Goal: Information Seeking & Learning: Learn about a topic

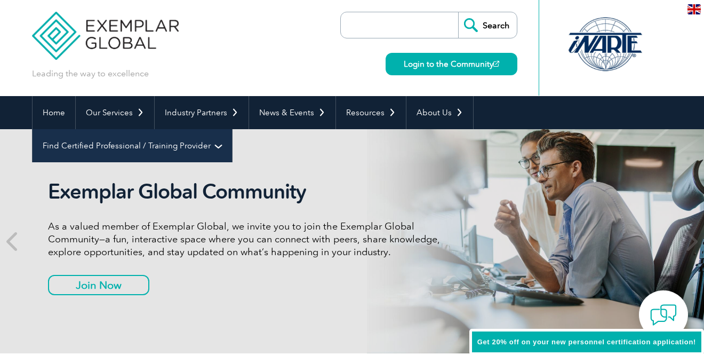
scroll to position [4, 0]
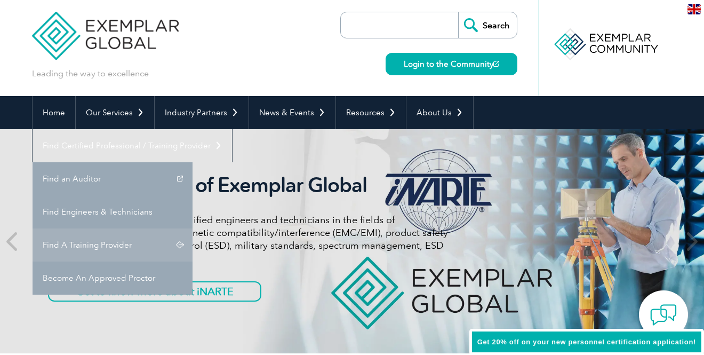
click at [193, 228] on link "Find A Training Provider" at bounding box center [113, 244] width 160 height 33
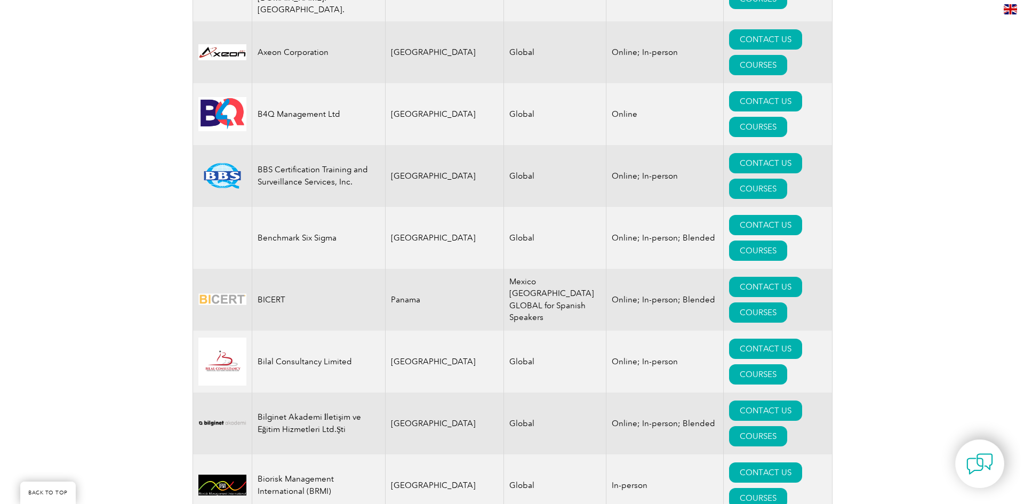
scroll to position [1919, 0]
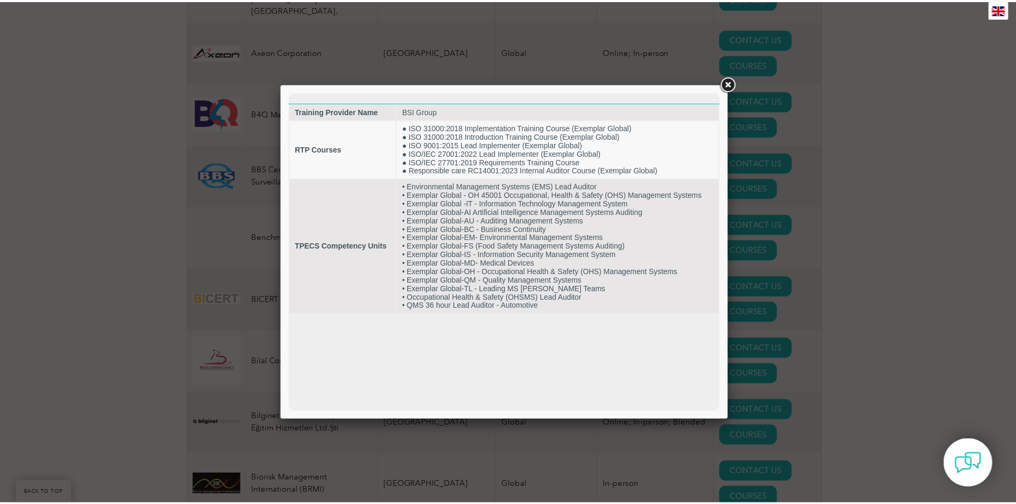
scroll to position [0, 0]
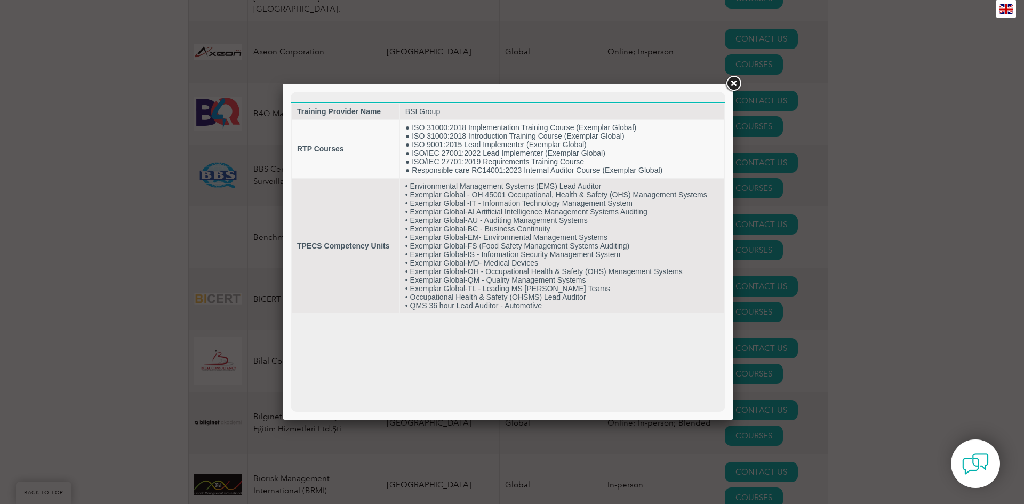
click at [739, 83] on link at bounding box center [733, 83] width 19 height 19
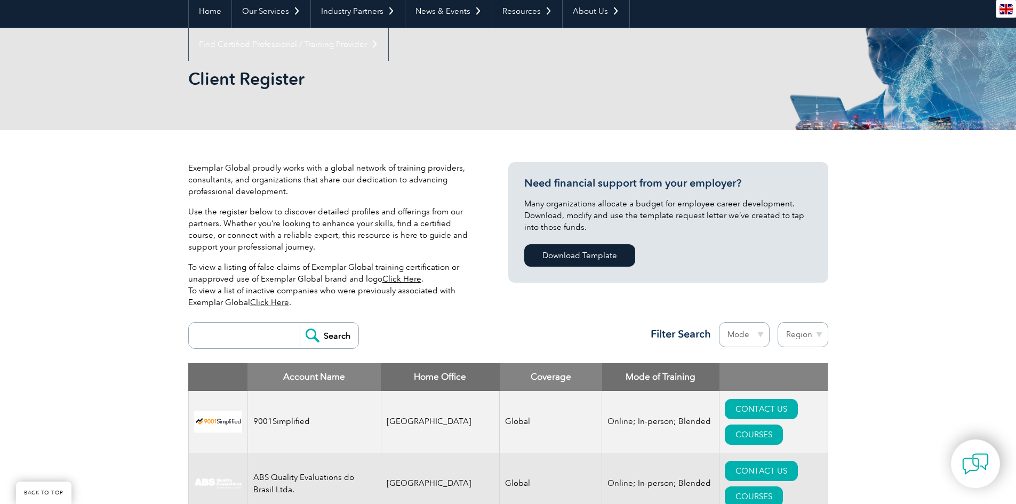
scroll to position [106, 0]
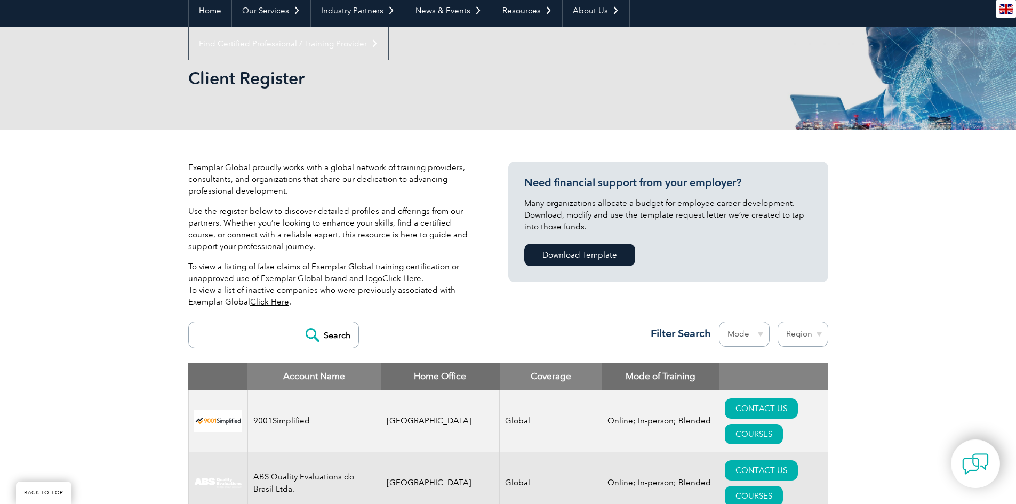
click at [233, 334] on input "search" at bounding box center [247, 335] width 106 height 26
type input "GMP"
click at [300, 322] on input "Search" at bounding box center [329, 335] width 59 height 26
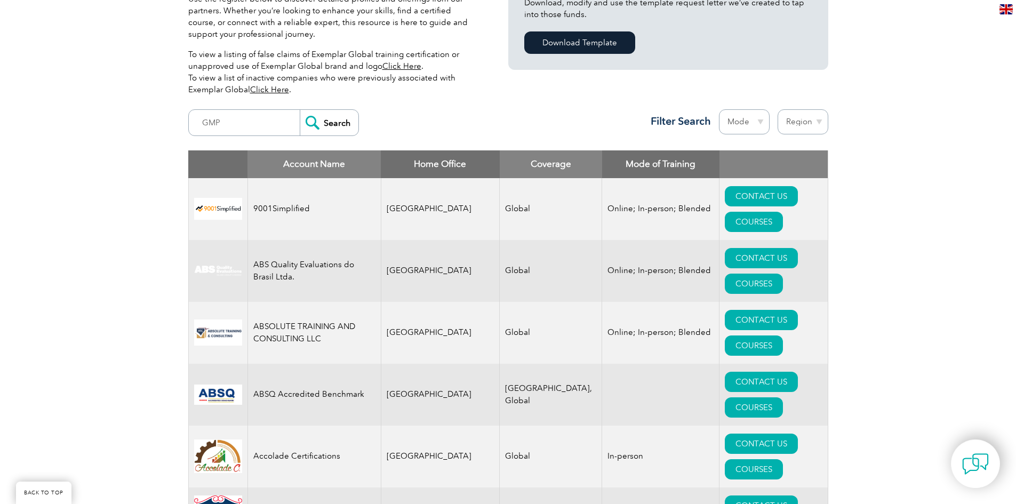
scroll to position [319, 0]
click at [762, 121] on select "Mode Online In-person Blended" at bounding box center [744, 121] width 51 height 25
click at [819, 121] on select "Region Australia Bahrain Bangladesh Brazil Canada Colombia Dominican Republic E…" at bounding box center [803, 121] width 51 height 25
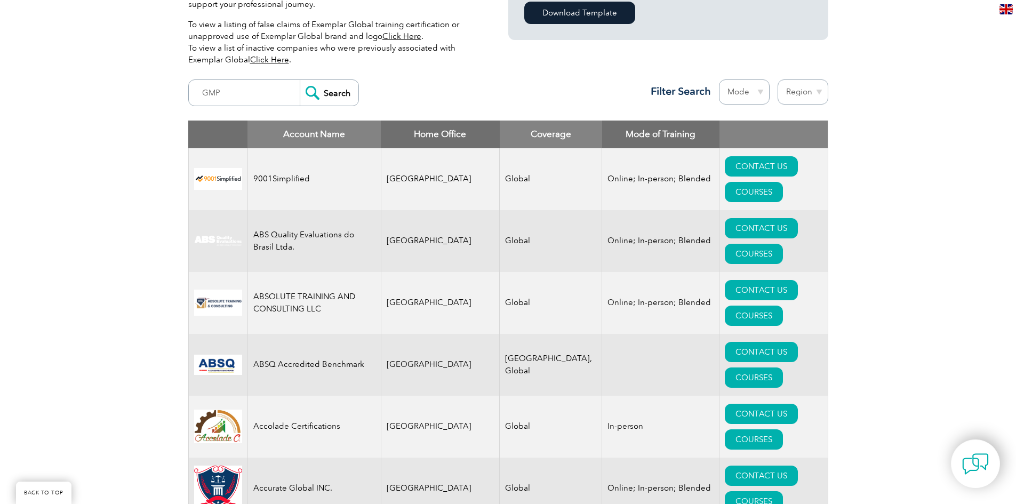
scroll to position [349, 0]
click at [818, 90] on select "Region Australia Bahrain Bangladesh Brazil Canada Colombia Dominican Republic E…" at bounding box center [803, 91] width 51 height 25
select select "United States"
click at [778, 79] on select "Region Australia Bahrain Bangladesh Brazil Canada Colombia Dominican Republic E…" at bounding box center [803, 91] width 51 height 25
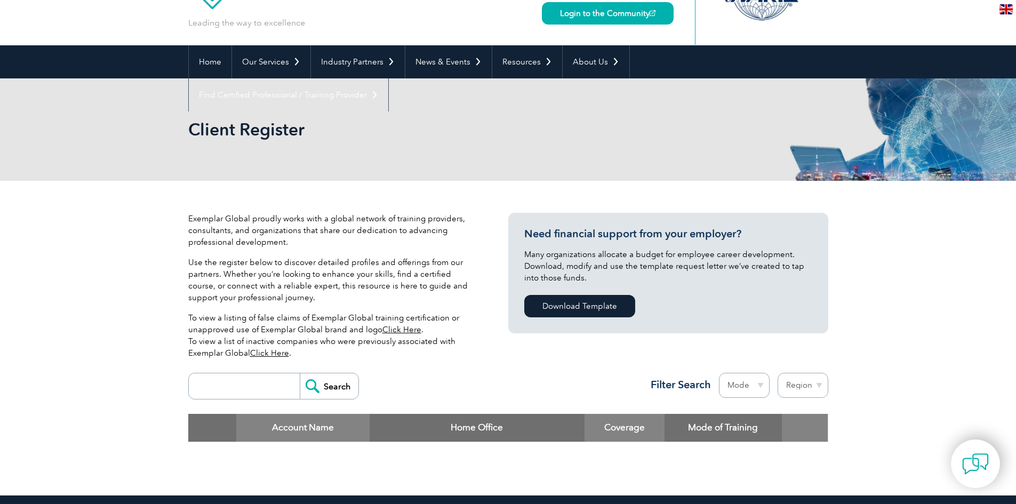
scroll to position [54, 0]
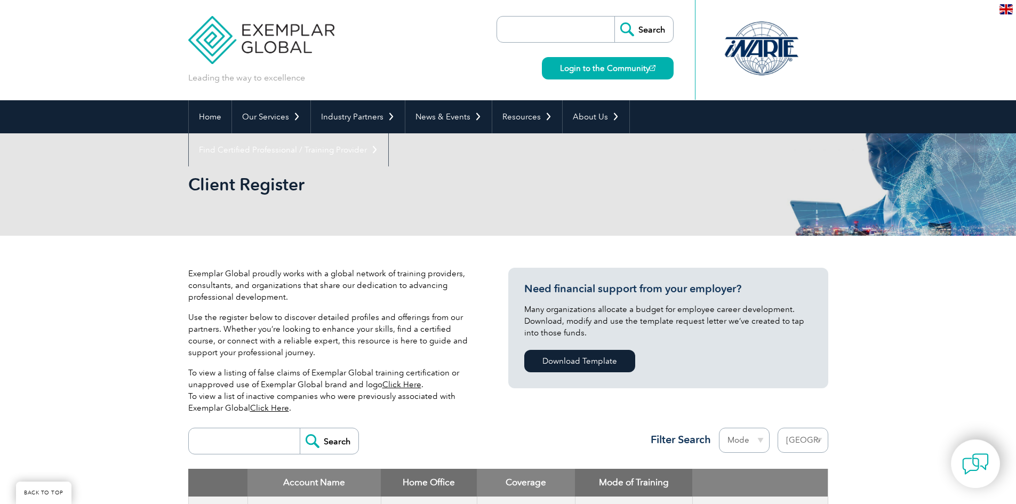
select select "[GEOGRAPHIC_DATA]"
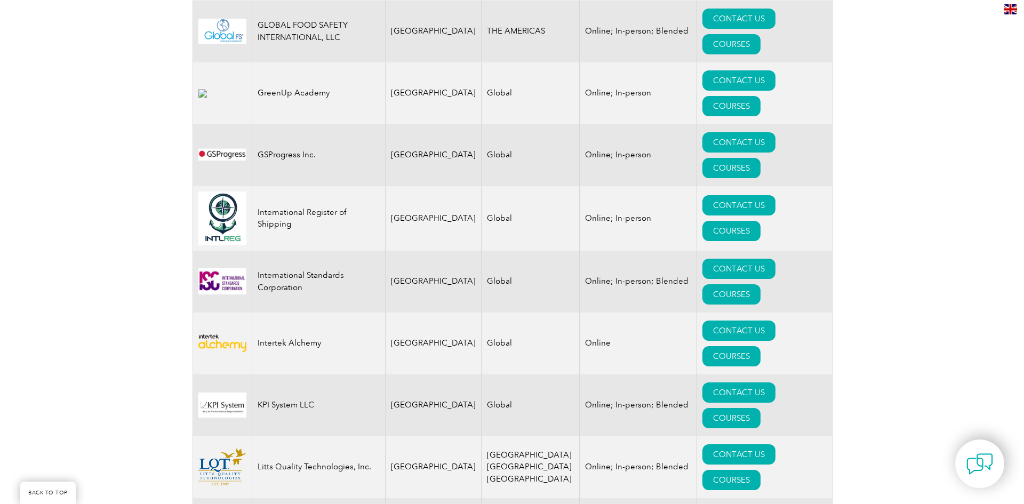
scroll to position [1547, 0]
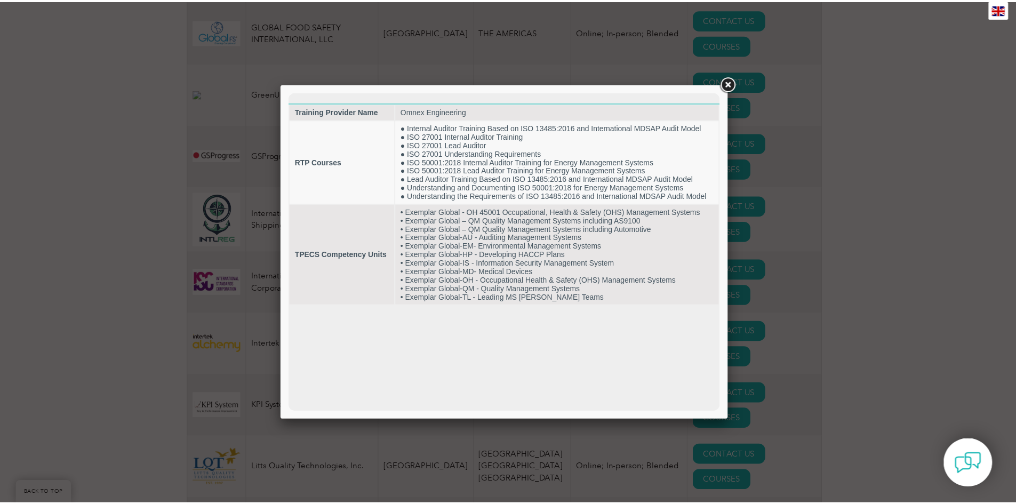
scroll to position [0, 0]
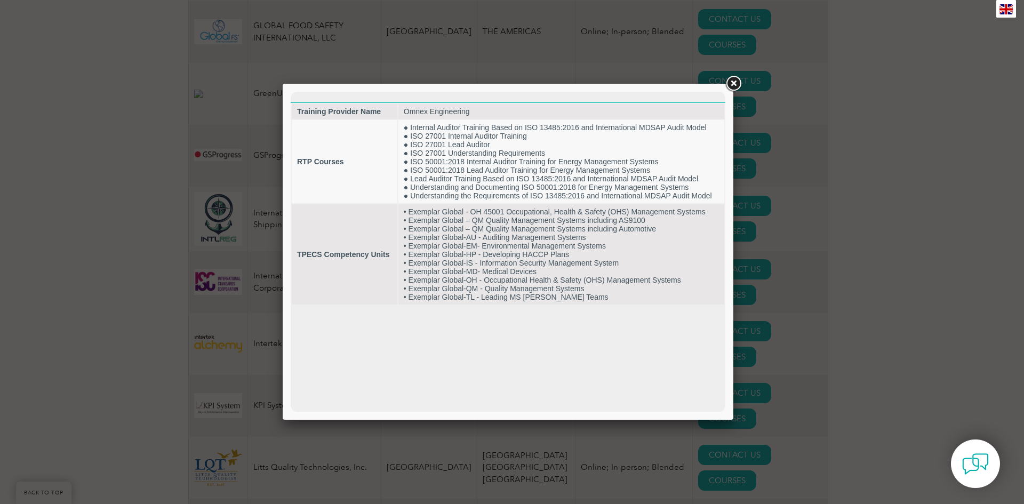
click at [732, 84] on link at bounding box center [733, 83] width 19 height 19
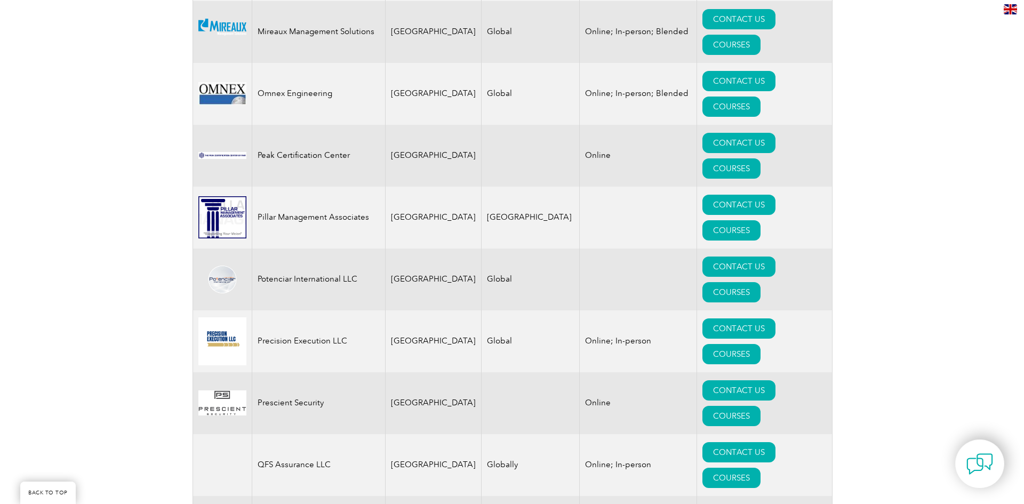
scroll to position [2293, 0]
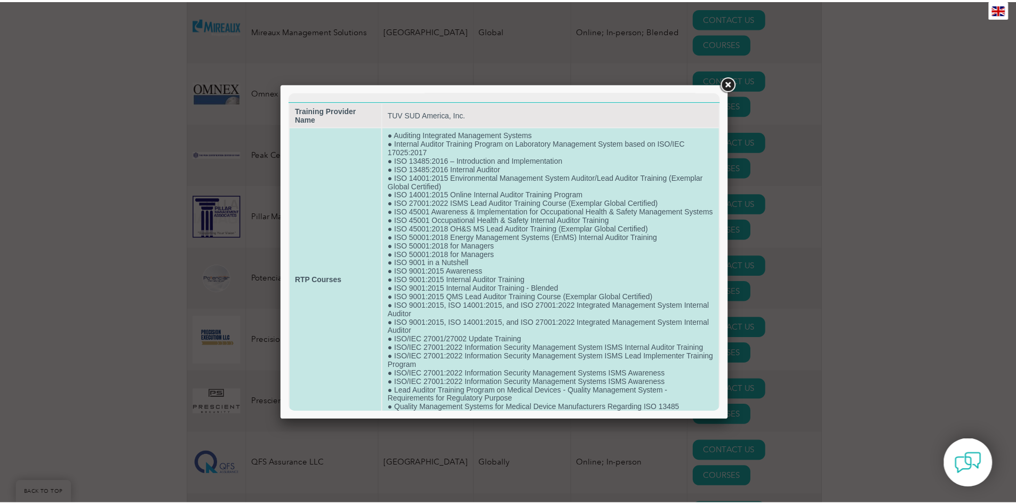
scroll to position [0, 0]
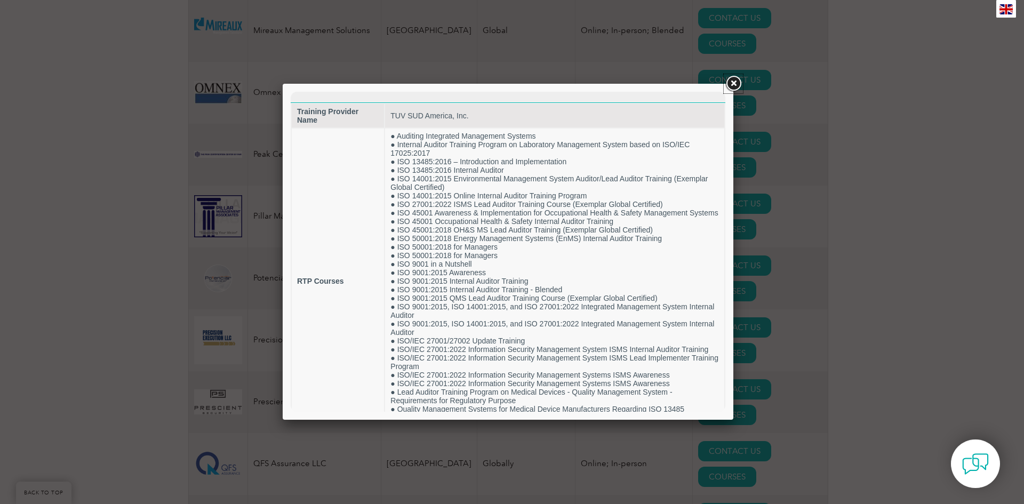
click at [736, 87] on link at bounding box center [733, 83] width 19 height 19
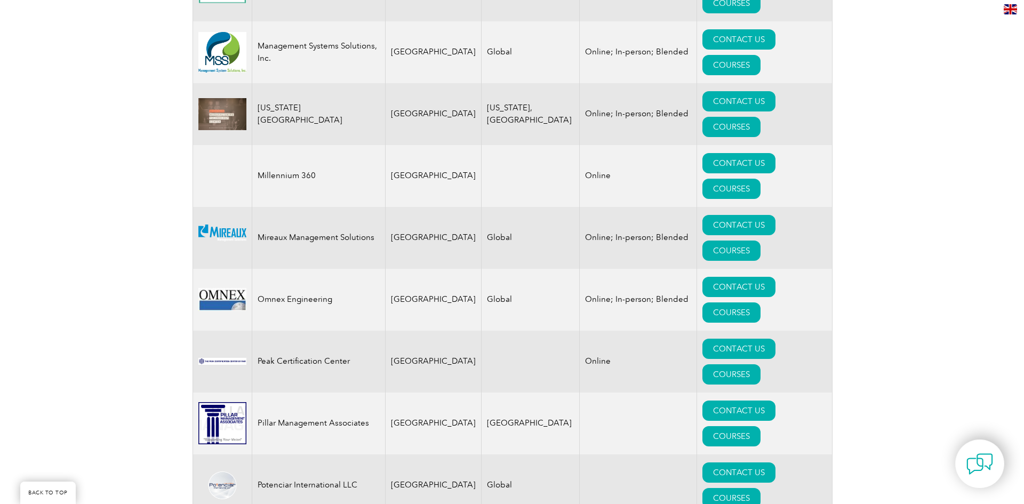
scroll to position [2080, 0]
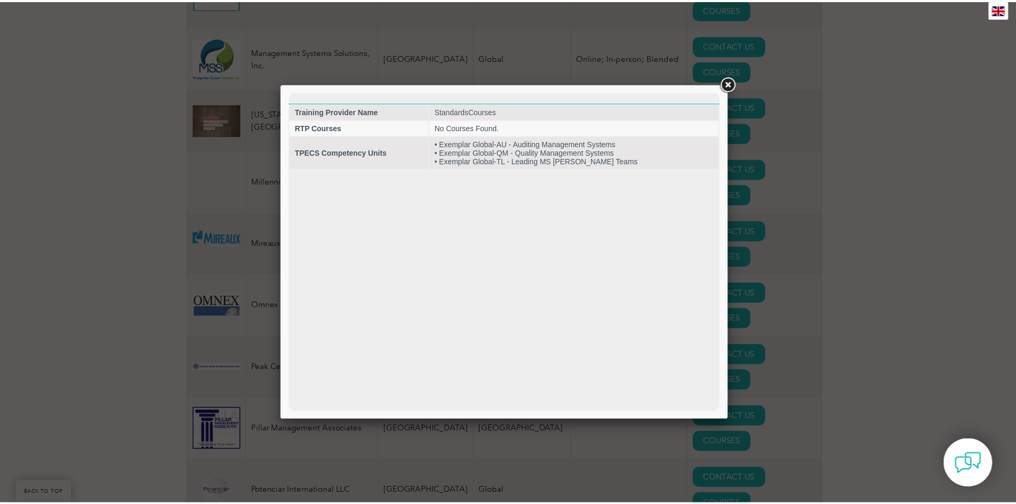
scroll to position [0, 0]
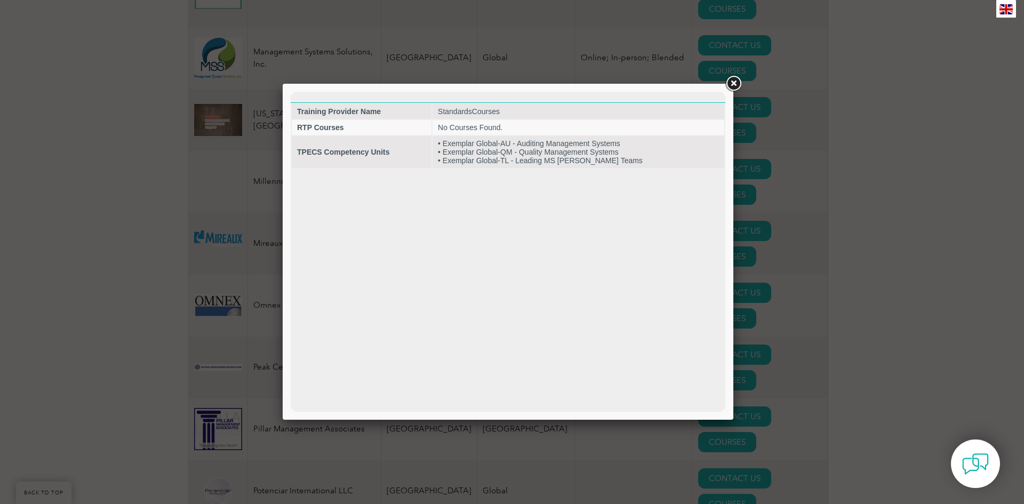
click at [734, 81] on link at bounding box center [733, 83] width 19 height 19
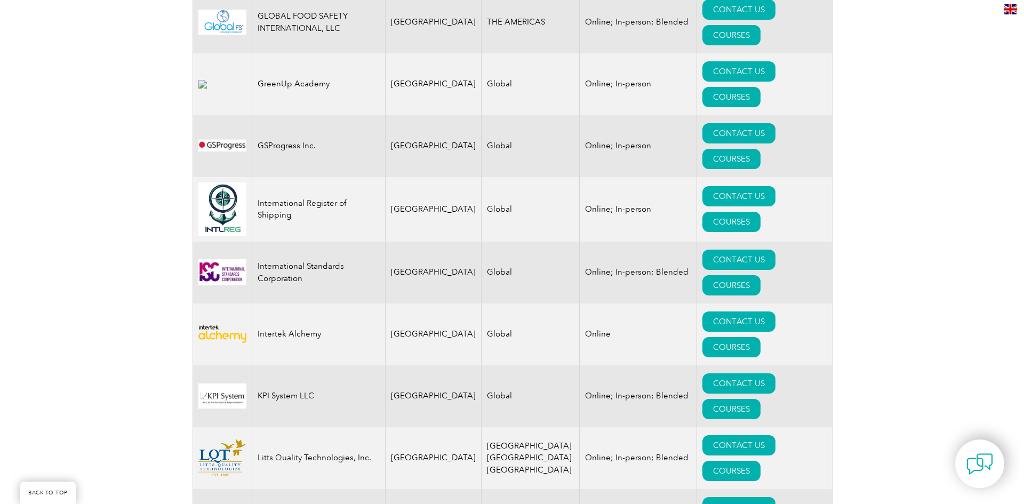
scroll to position [1556, 0]
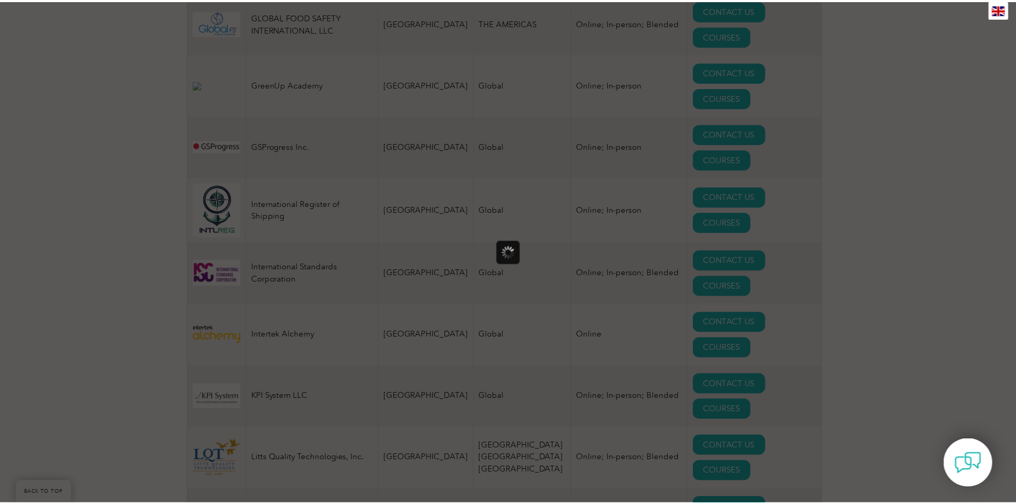
scroll to position [0, 0]
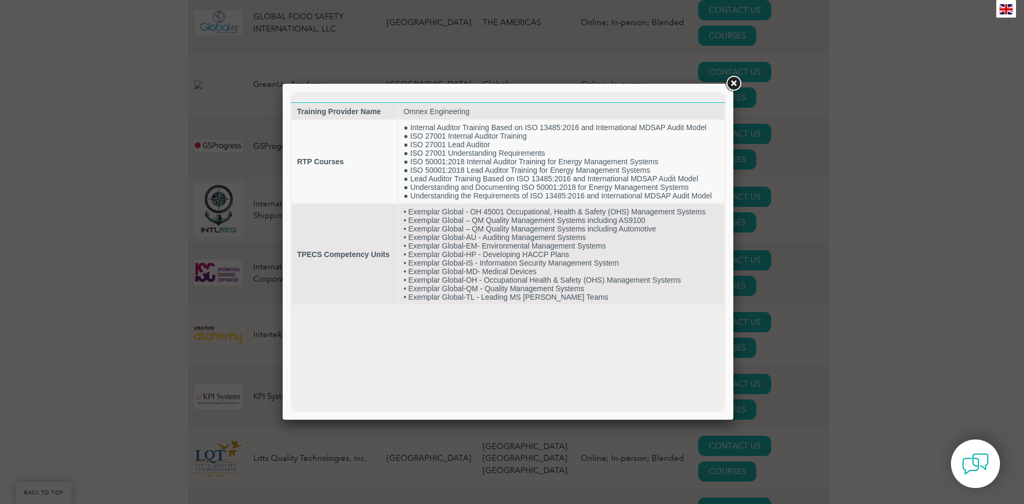
drag, startPoint x: 737, startPoint y: 82, endPoint x: 689, endPoint y: 106, distance: 53.7
click at [737, 82] on link at bounding box center [733, 83] width 19 height 19
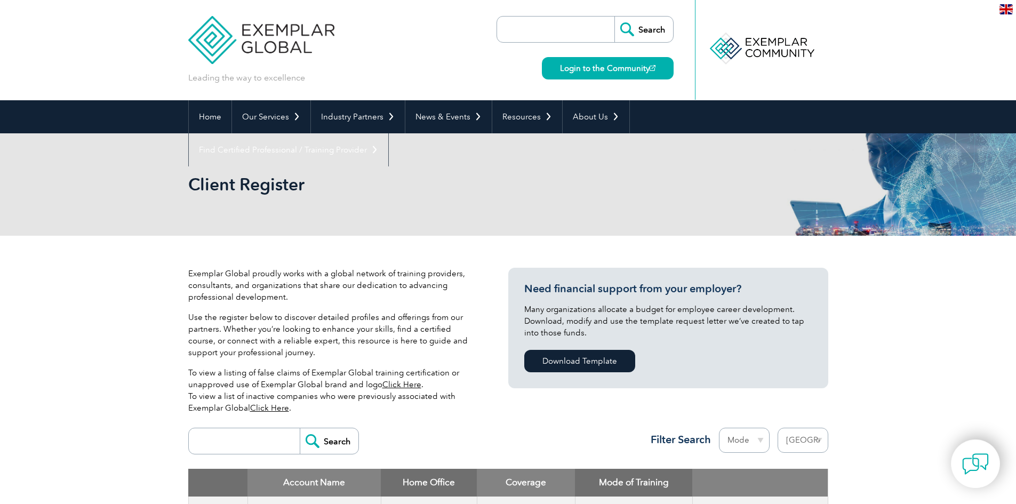
click at [540, 28] on input "search" at bounding box center [558, 30] width 112 height 26
type input "GMP Training"
click at [614, 17] on input "Search" at bounding box center [643, 30] width 59 height 26
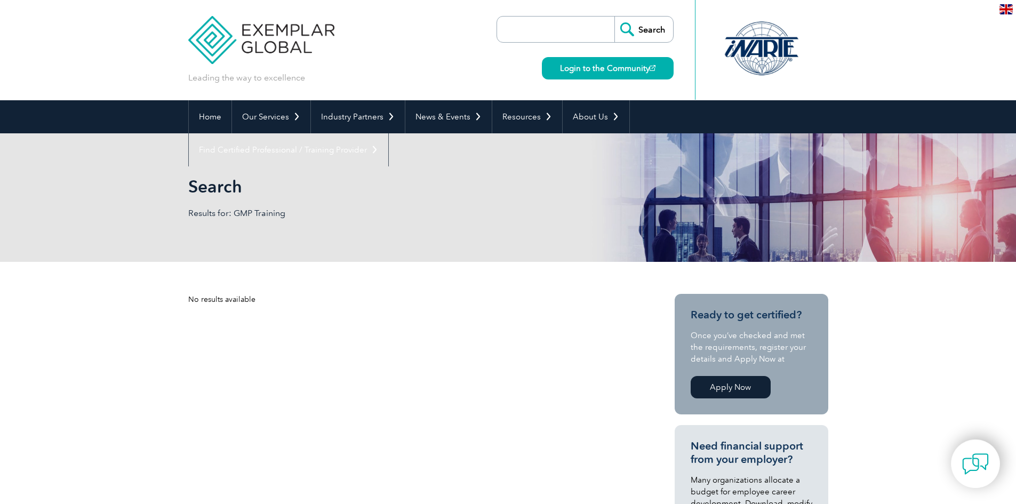
click at [551, 28] on input "search" at bounding box center [558, 30] width 112 height 26
type input "GMP"
click at [614, 17] on input "Search" at bounding box center [643, 30] width 59 height 26
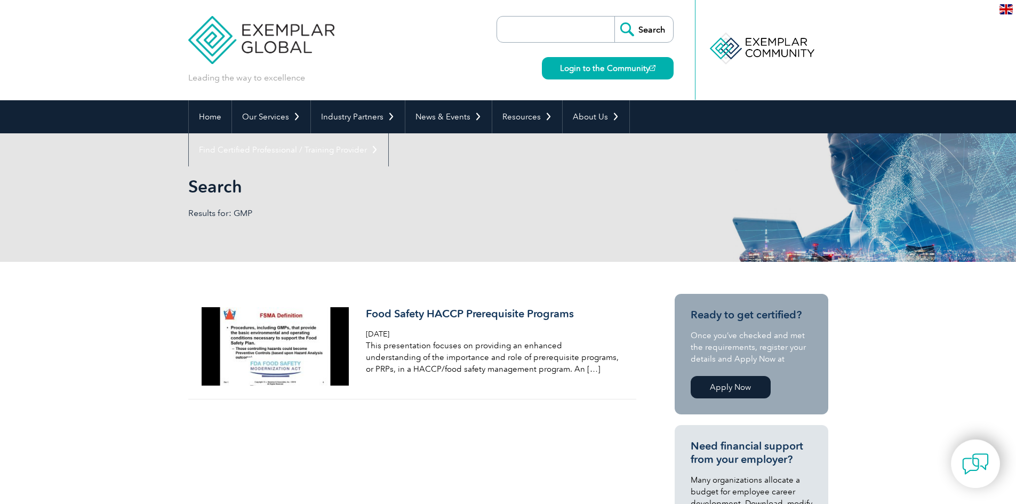
click at [556, 31] on input "search" at bounding box center [558, 30] width 112 height 26
type input "g"
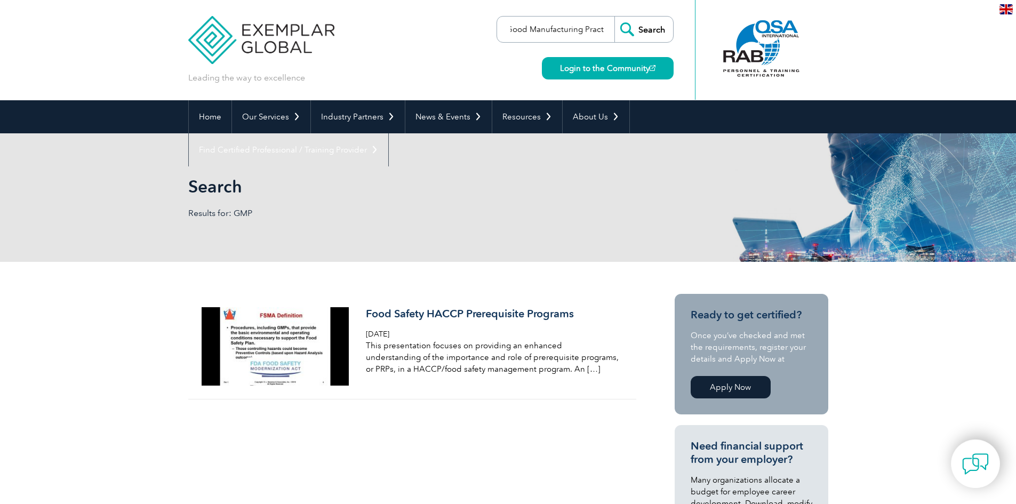
scroll to position [0, 13]
type input "Good Manufacturing Practice"
click at [614, 17] on input "Search" at bounding box center [643, 30] width 59 height 26
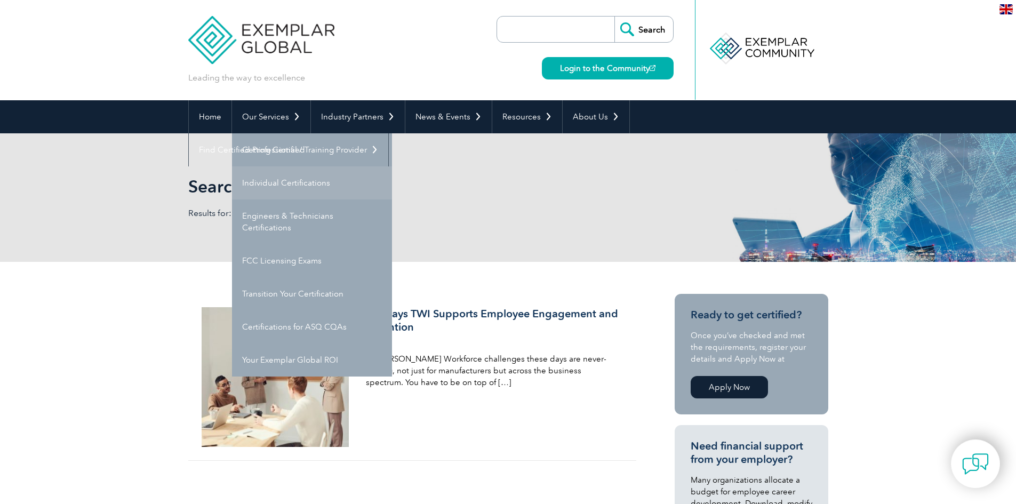
click at [285, 184] on link "Individual Certifications" at bounding box center [312, 182] width 160 height 33
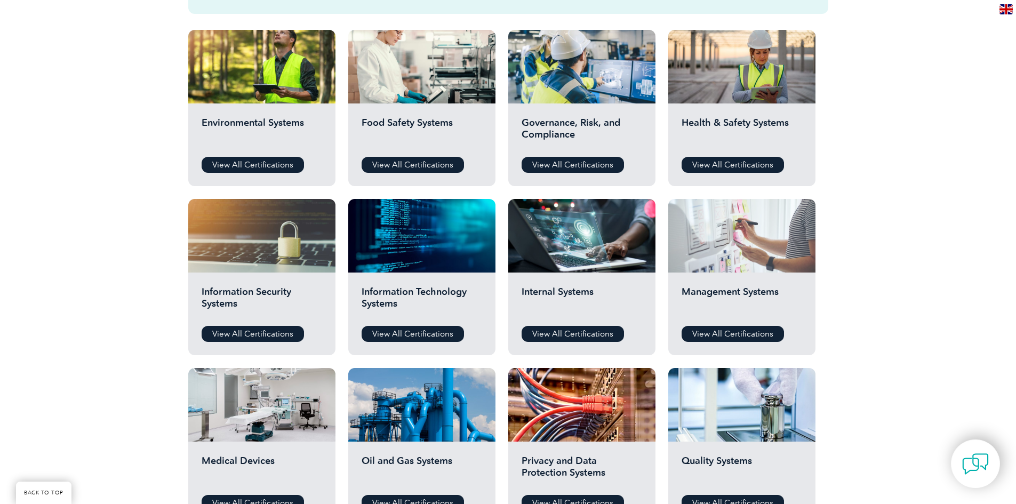
scroll to position [374, 0]
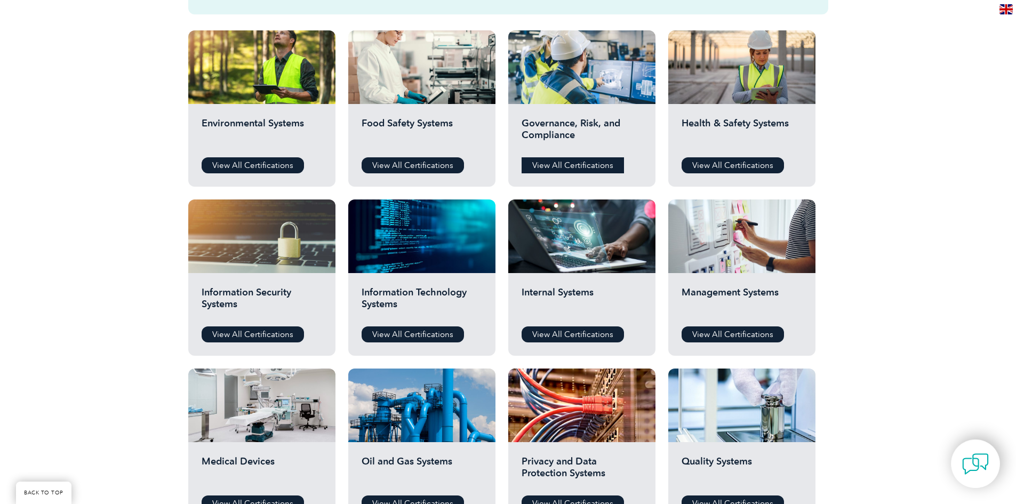
click at [569, 164] on link "View All Certifications" at bounding box center [573, 165] width 102 height 16
click at [739, 332] on link "View All Certifications" at bounding box center [733, 334] width 102 height 16
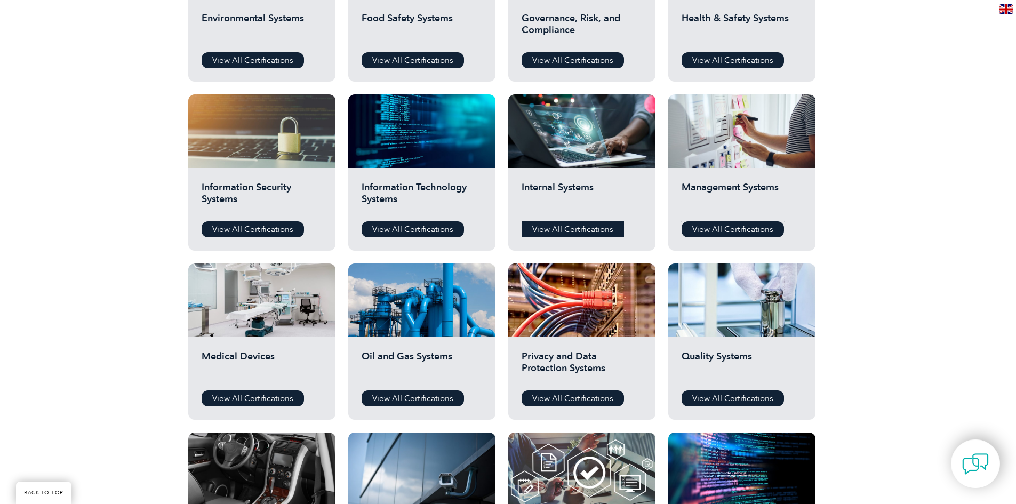
scroll to position [479, 0]
click at [589, 227] on link "View All Certifications" at bounding box center [573, 229] width 102 height 16
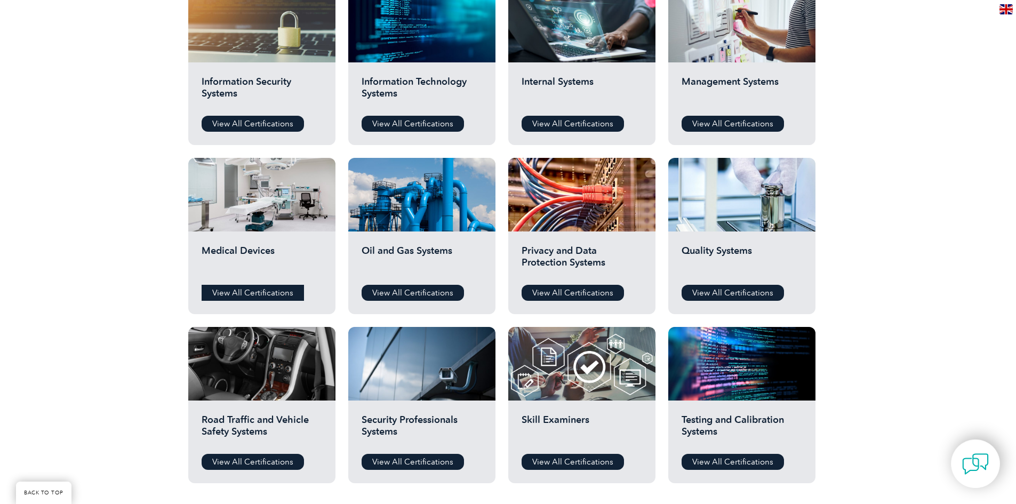
scroll to position [585, 0]
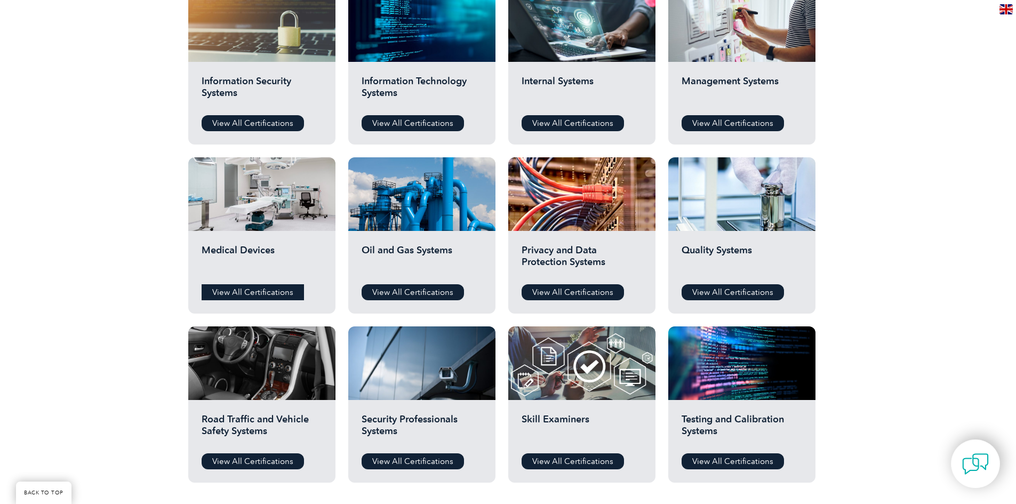
click at [276, 290] on link "View All Certifications" at bounding box center [253, 292] width 102 height 16
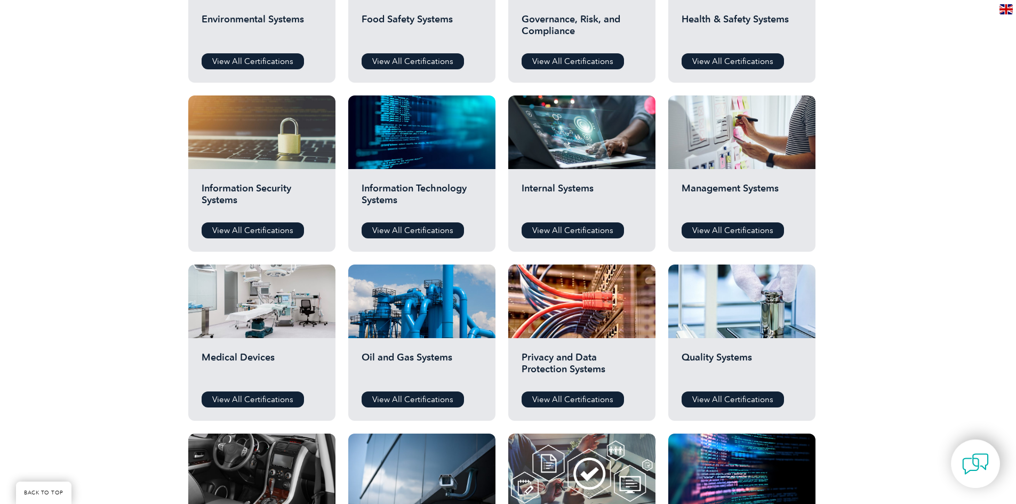
scroll to position [478, 0]
click at [732, 399] on link "View All Certifications" at bounding box center [733, 399] width 102 height 16
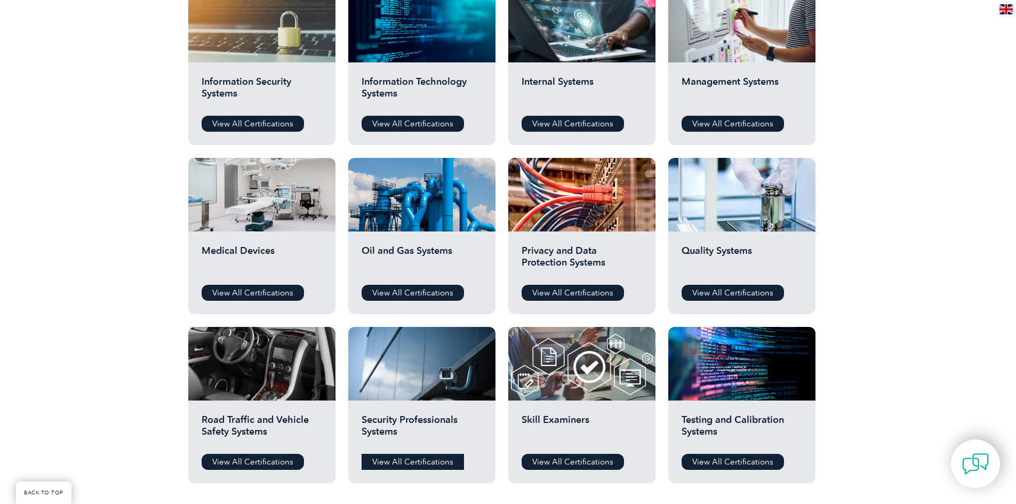
scroll to position [585, 0]
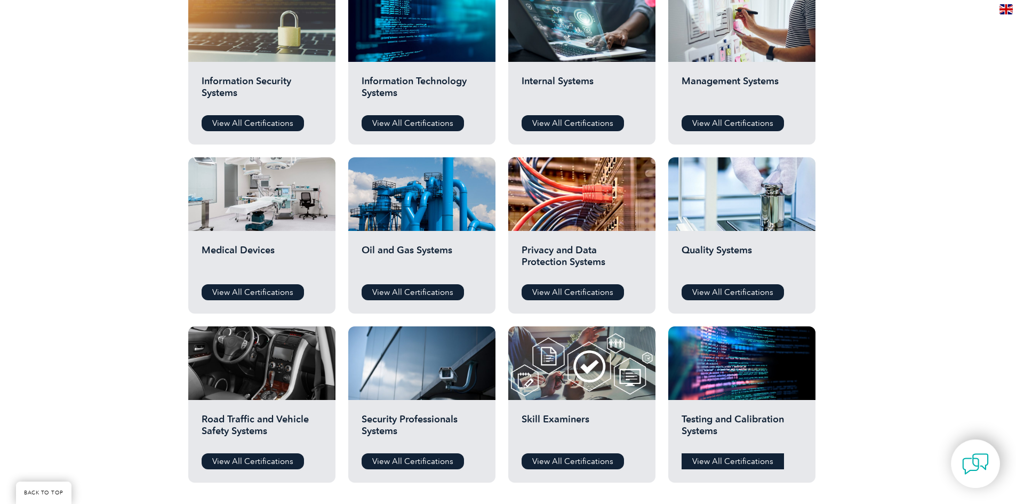
click at [711, 458] on link "View All Certifications" at bounding box center [733, 461] width 102 height 16
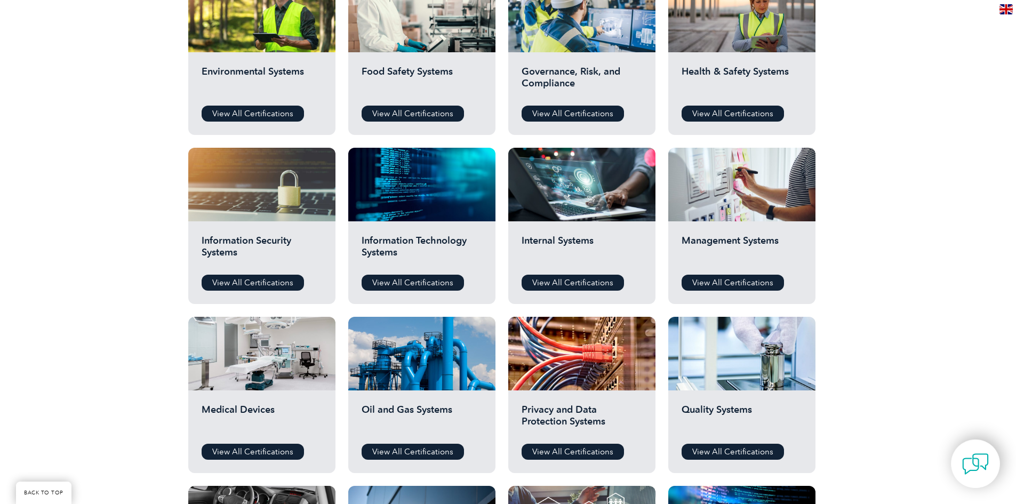
scroll to position [425, 0]
click at [242, 282] on link "View All Certifications" at bounding box center [253, 283] width 102 height 16
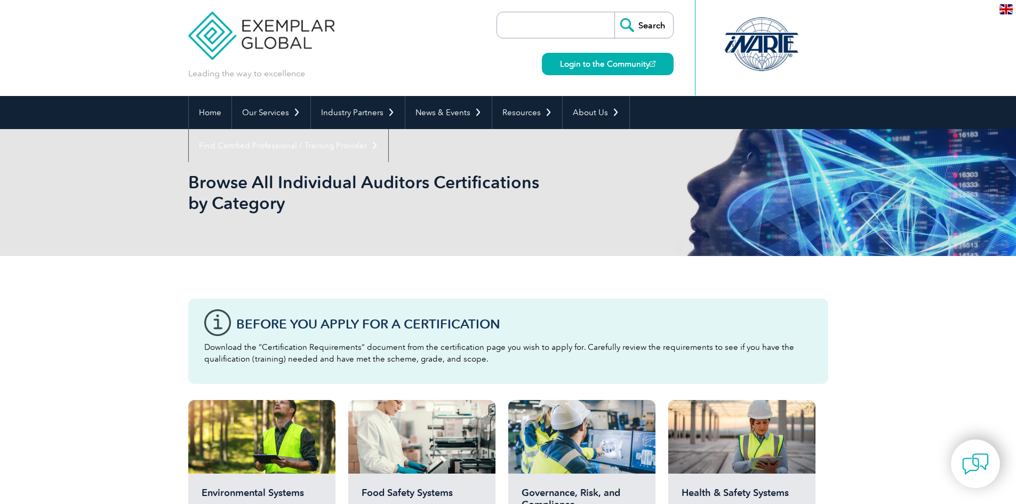
scroll to position [0, 0]
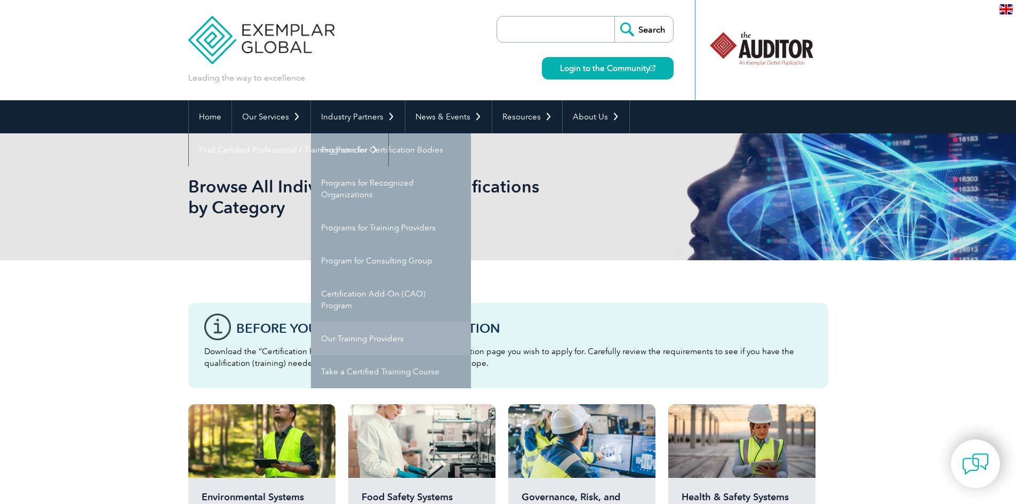
click at [383, 338] on link "Our Training Providers" at bounding box center [391, 338] width 160 height 33
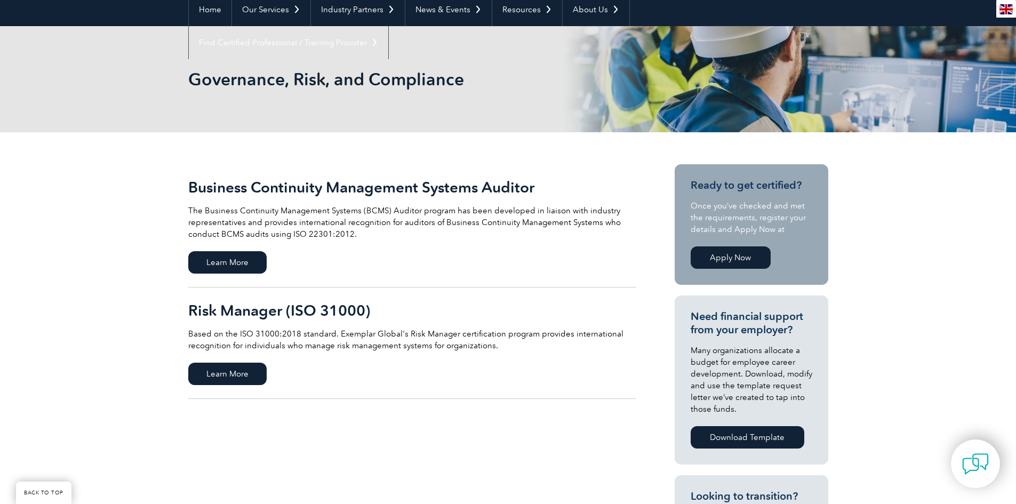
scroll to position [107, 0]
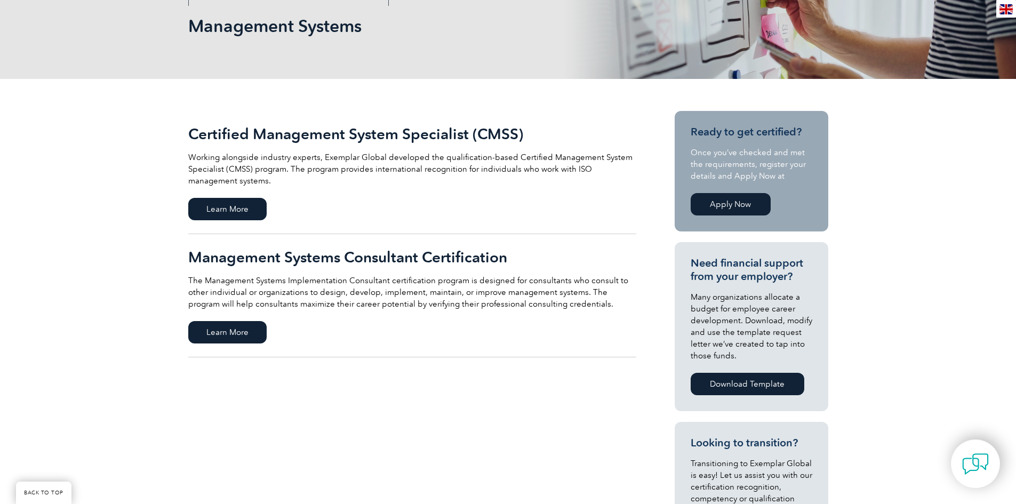
scroll to position [160, 0]
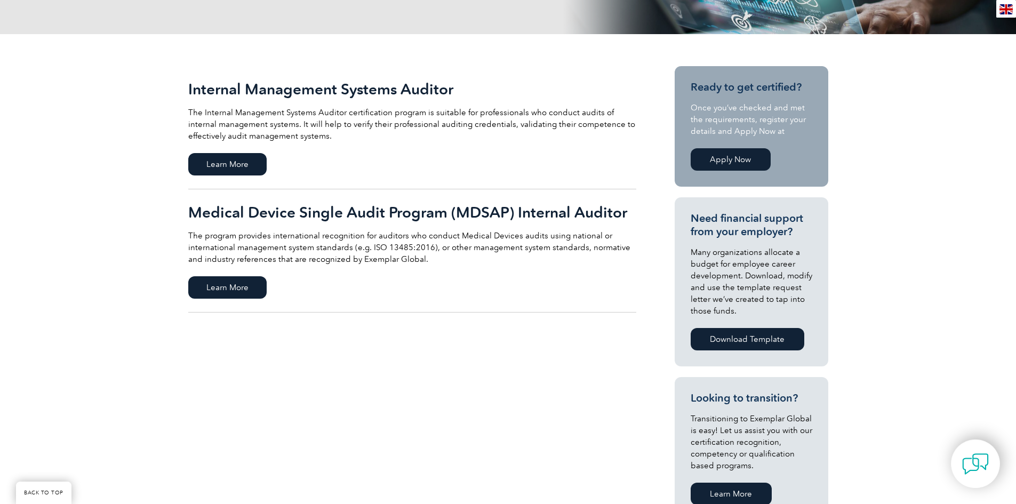
scroll to position [206, 0]
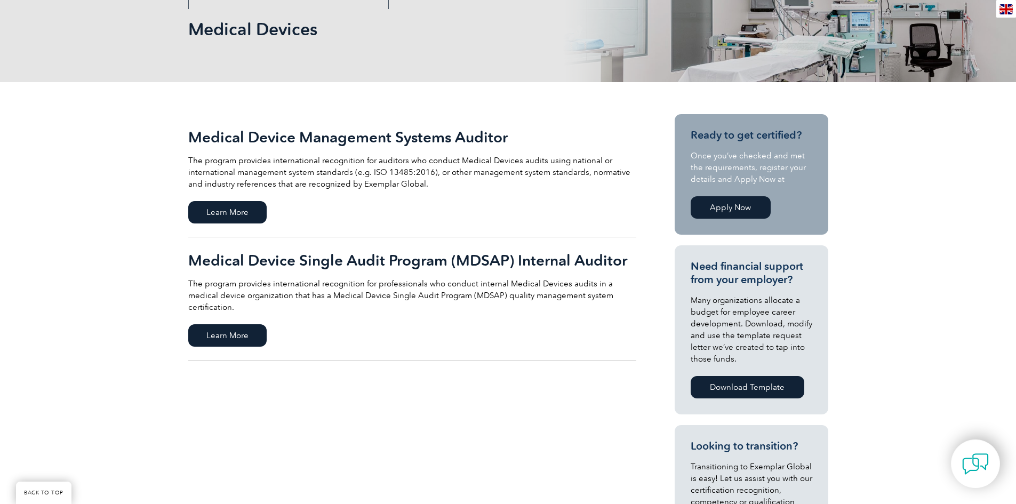
scroll to position [158, 0]
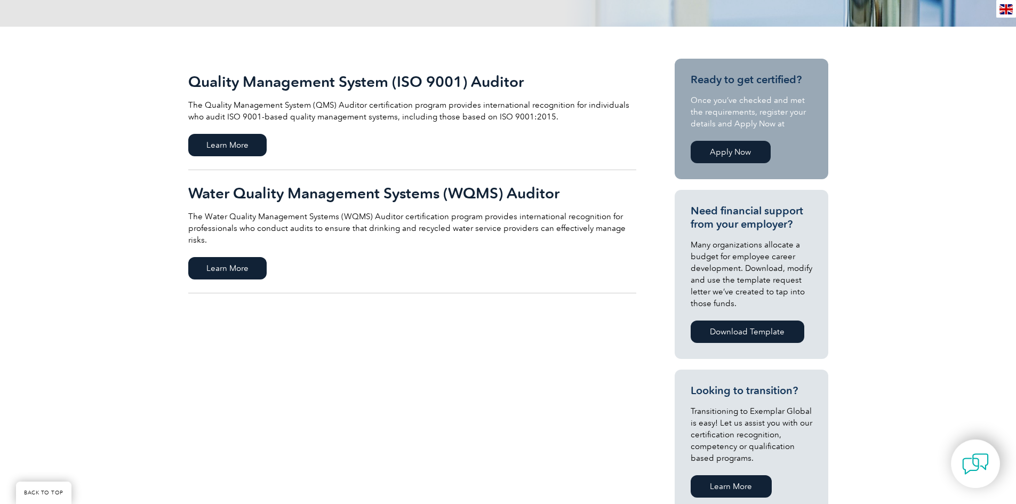
scroll to position [213, 0]
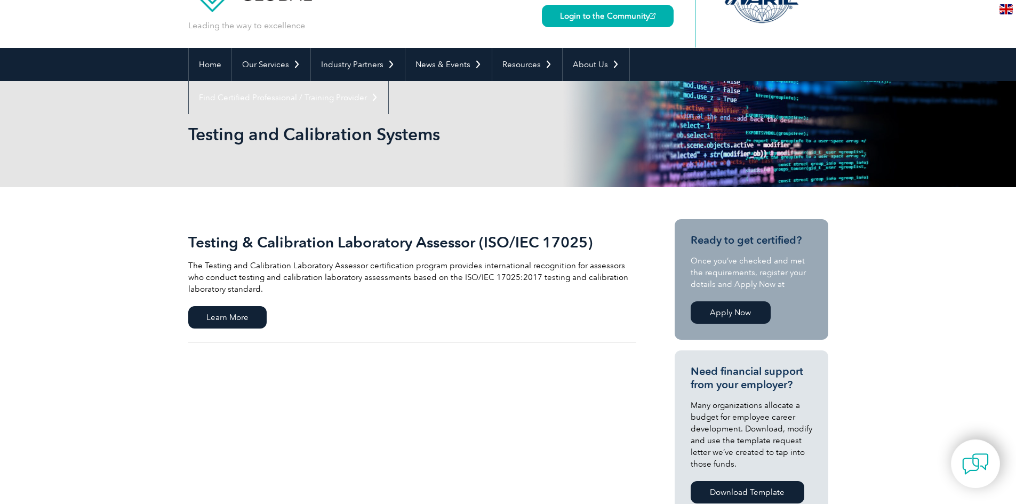
scroll to position [53, 0]
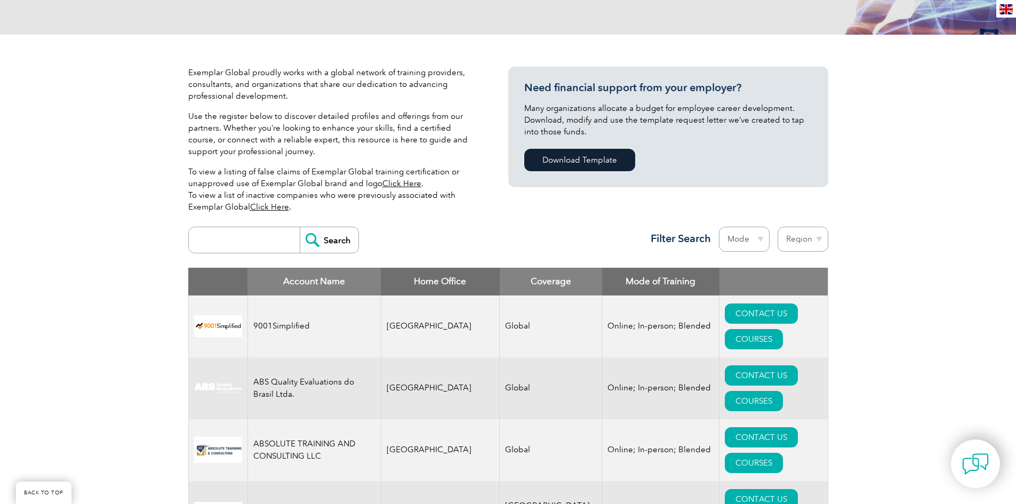
click at [816, 238] on select "Region Australia Bahrain Bangladesh Brazil Canada Colombia Dominican Republic E…" at bounding box center [803, 239] width 51 height 25
select select "United States"
click at [778, 227] on select "Region Australia Bahrain Bangladesh Brazil Canada Colombia Dominican Republic E…" at bounding box center [803, 239] width 51 height 25
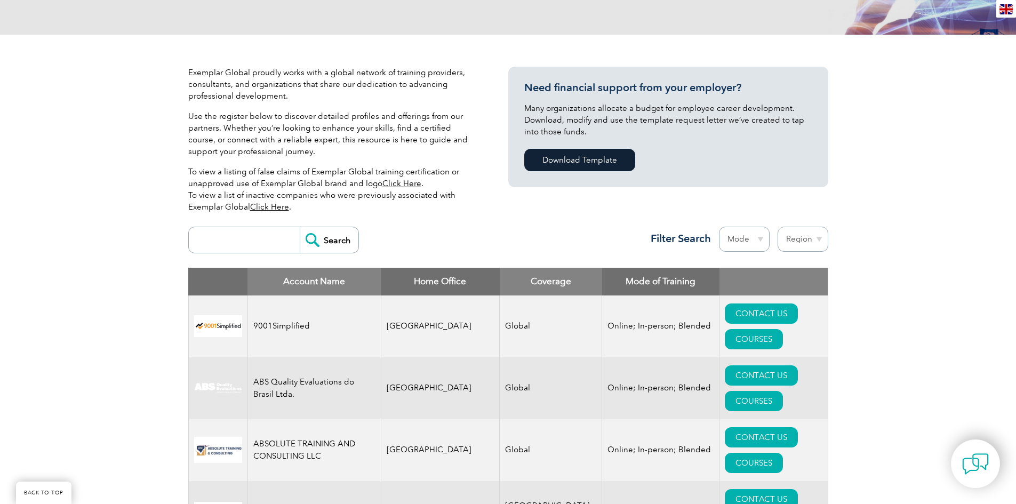
scroll to position [202, 0]
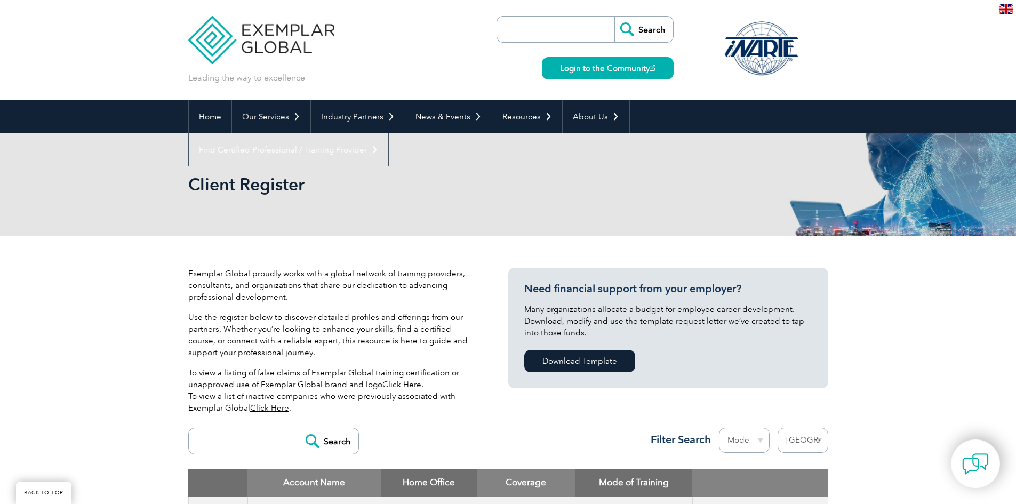
select select "United States"
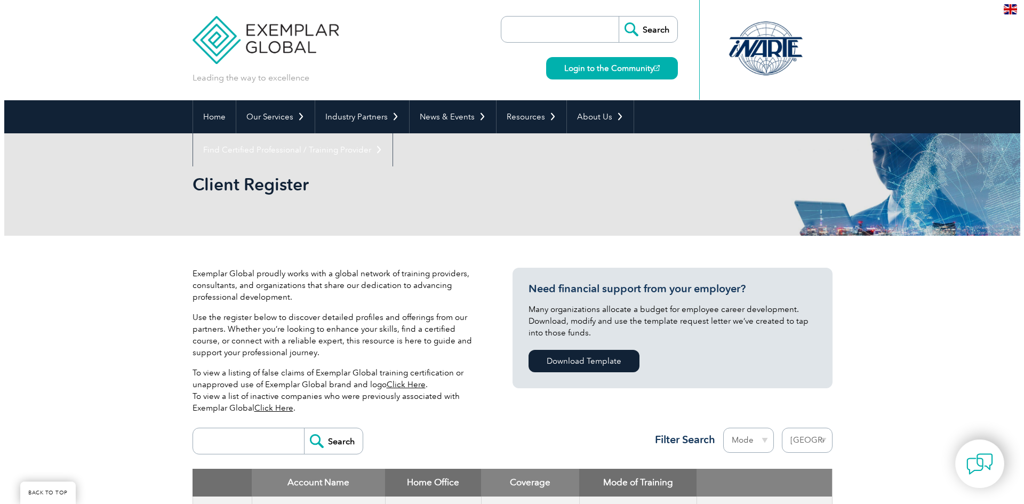
scroll to position [362, 0]
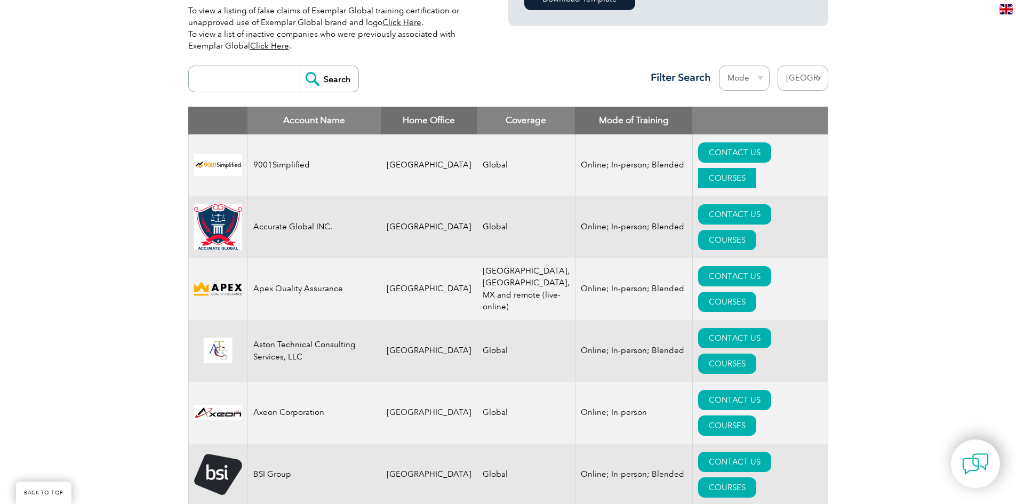
click at [756, 168] on link "COURSES" at bounding box center [727, 178] width 58 height 20
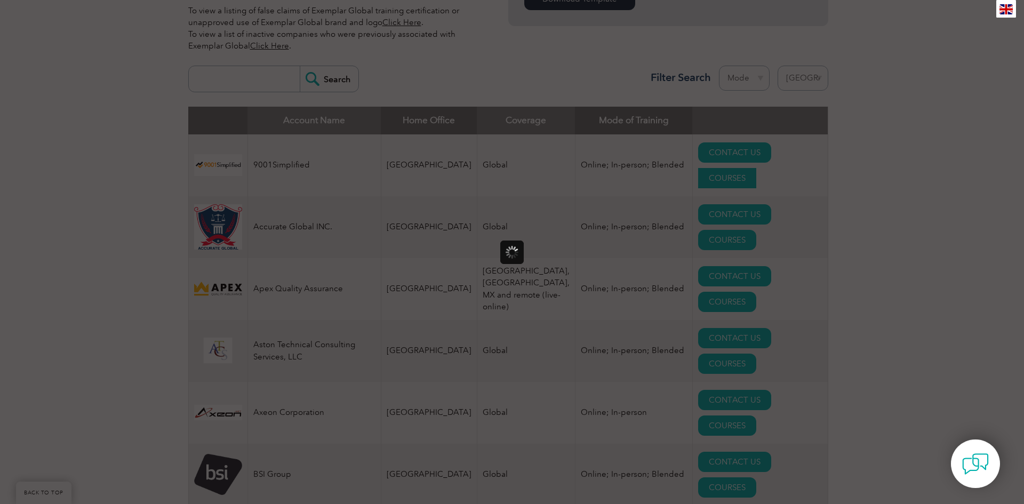
scroll to position [0, 0]
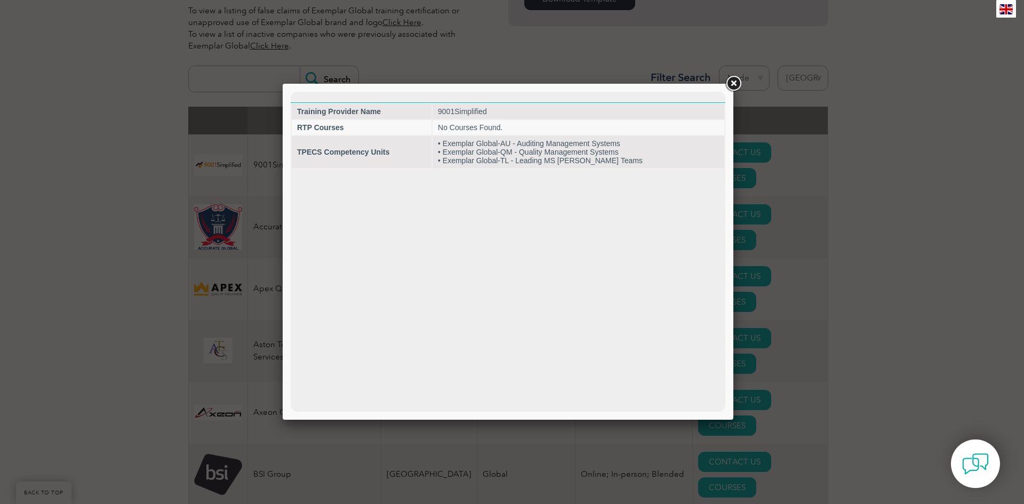
click at [734, 83] on link at bounding box center [733, 83] width 19 height 19
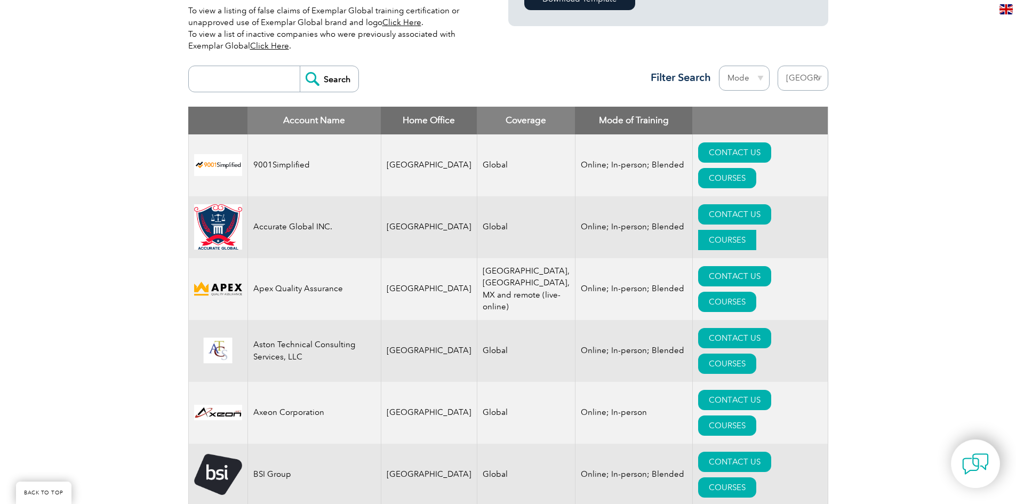
click at [756, 230] on link "COURSES" at bounding box center [727, 240] width 58 height 20
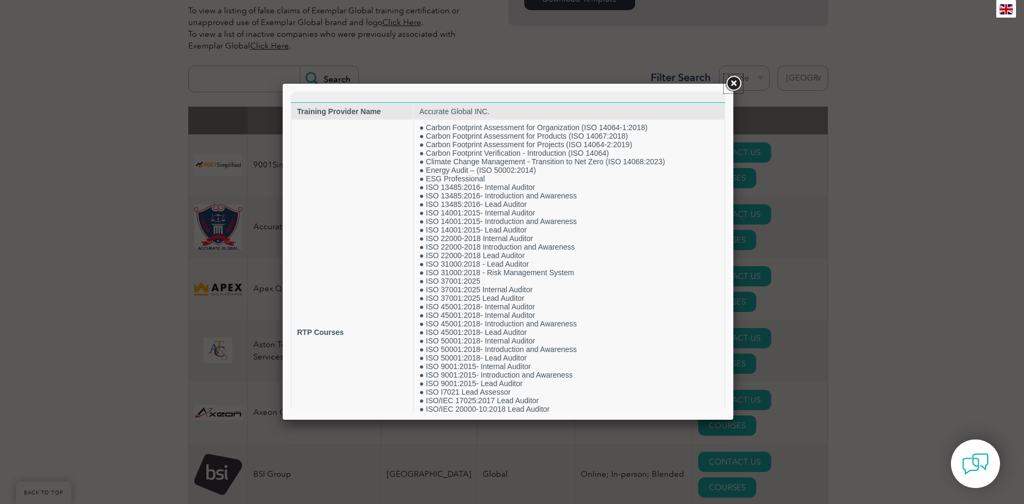
click at [730, 83] on link at bounding box center [733, 83] width 19 height 19
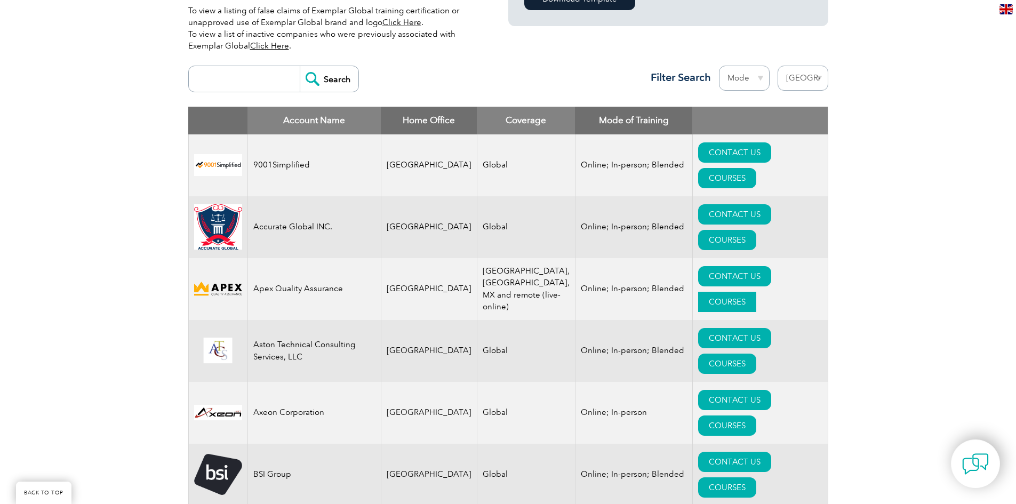
click at [756, 292] on link "COURSES" at bounding box center [727, 302] width 58 height 20
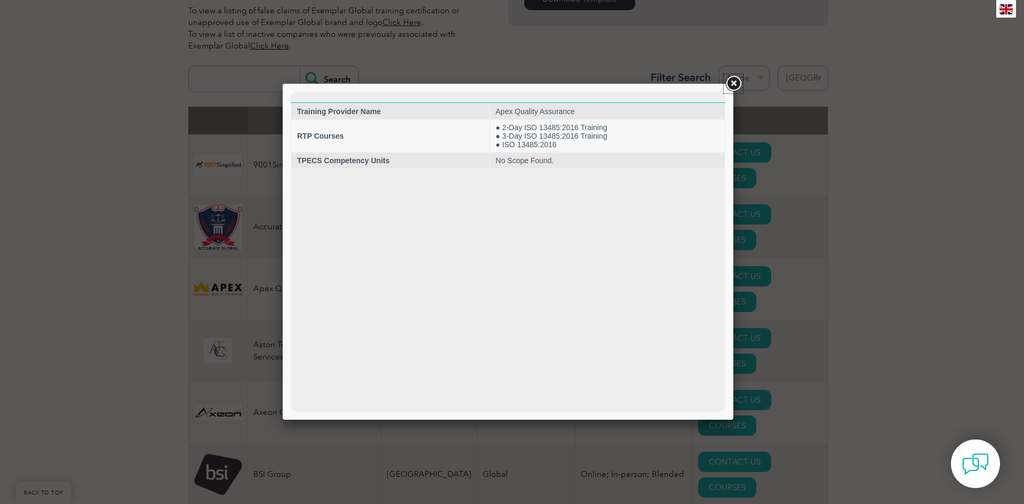
drag, startPoint x: 736, startPoint y: 82, endPoint x: 742, endPoint y: 91, distance: 10.7
click at [736, 82] on link at bounding box center [733, 83] width 19 height 19
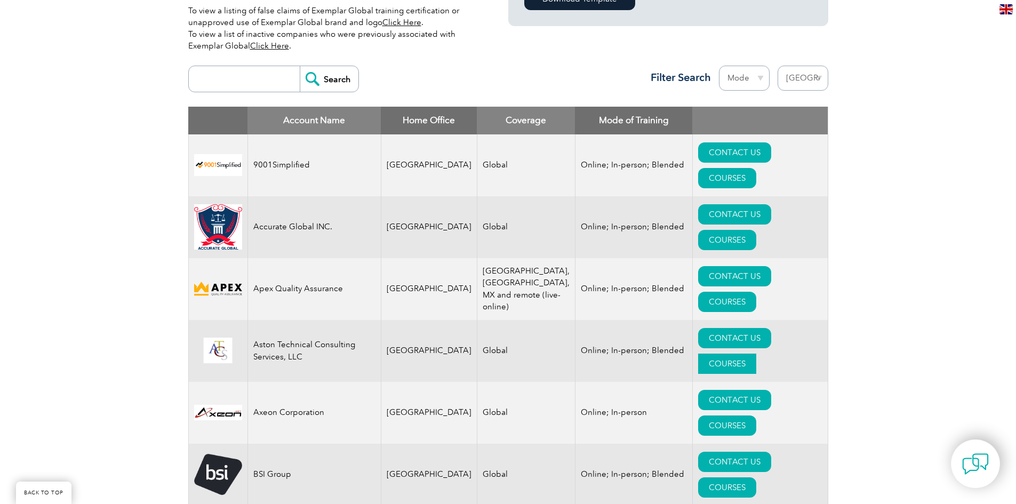
click at [756, 354] on link "COURSES" at bounding box center [727, 364] width 58 height 20
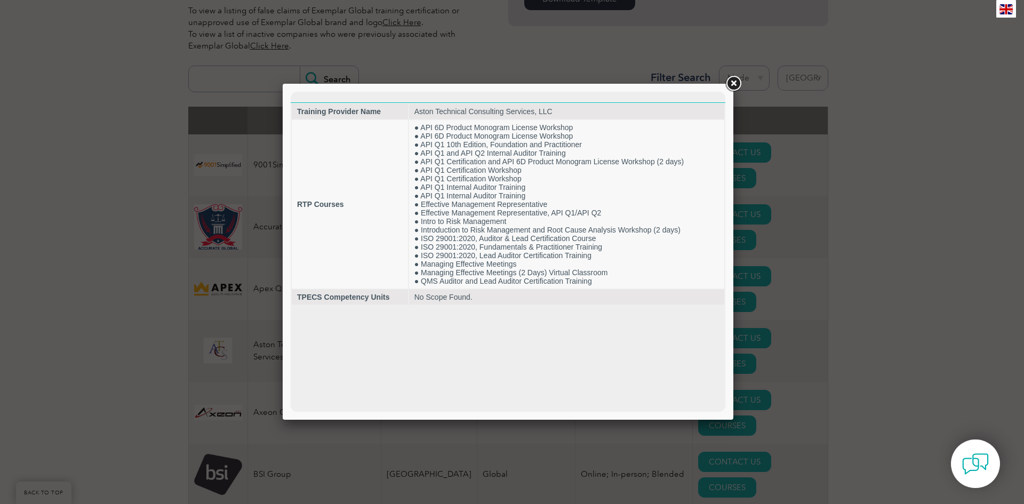
click at [733, 86] on link at bounding box center [733, 83] width 19 height 19
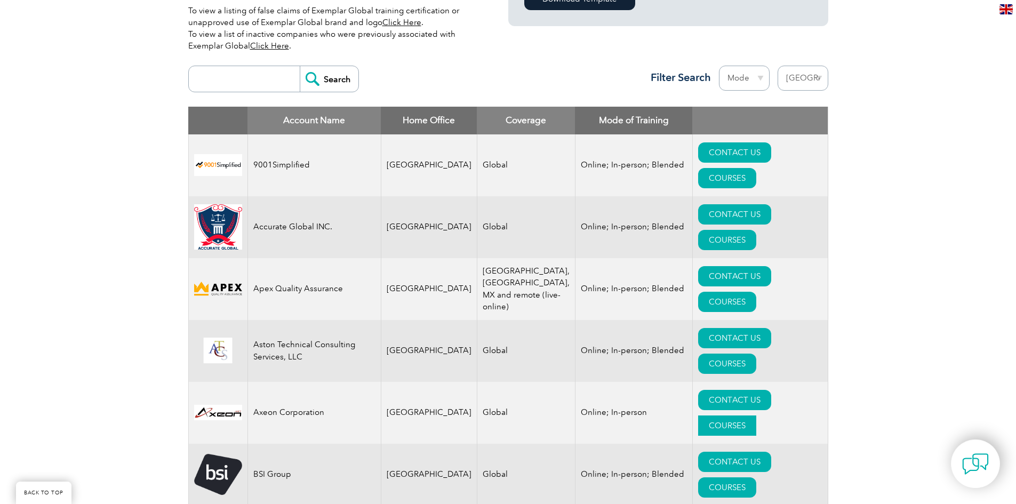
click at [756, 415] on link "COURSES" at bounding box center [727, 425] width 58 height 20
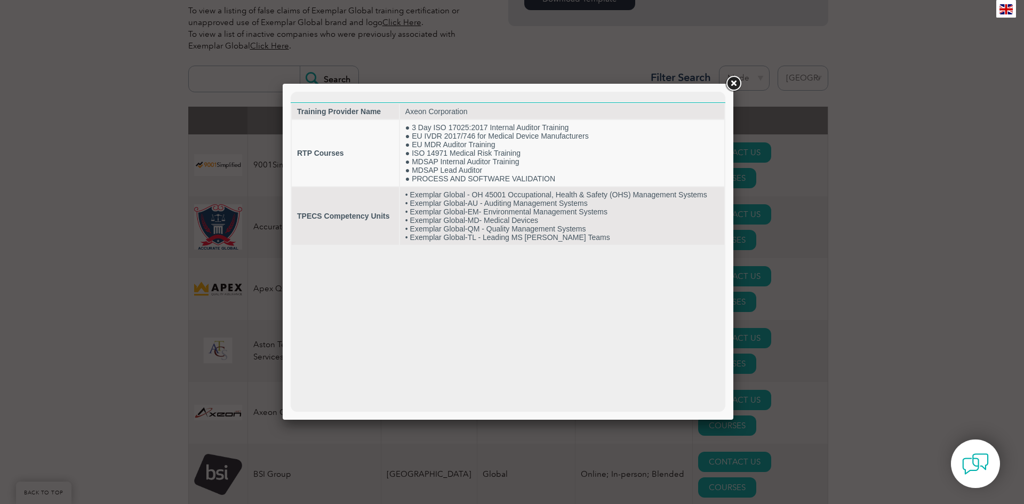
click at [731, 85] on link at bounding box center [733, 83] width 19 height 19
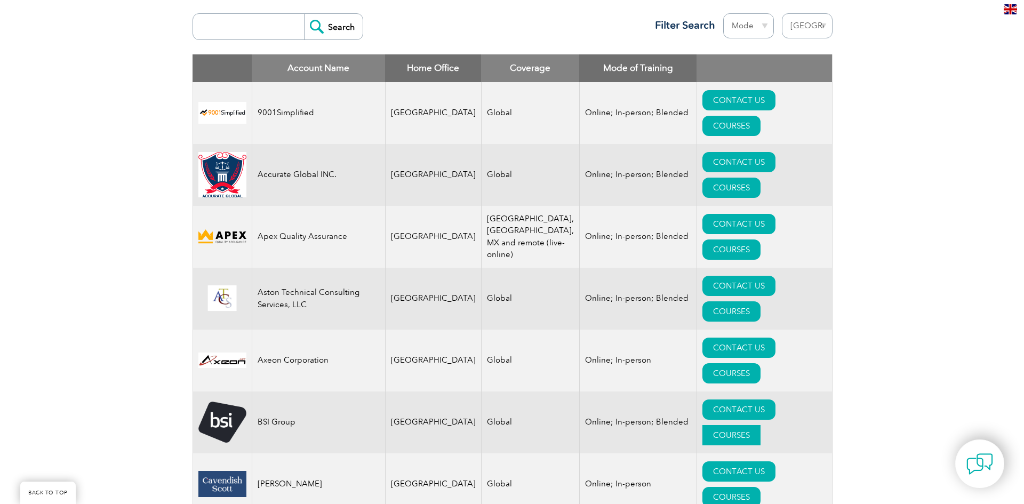
scroll to position [415, 0]
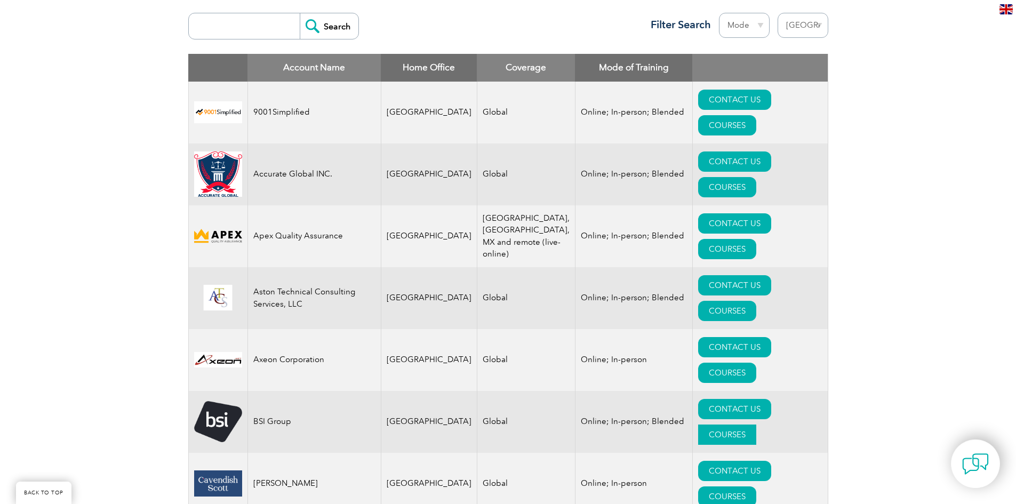
click at [756, 424] on link "COURSES" at bounding box center [727, 434] width 58 height 20
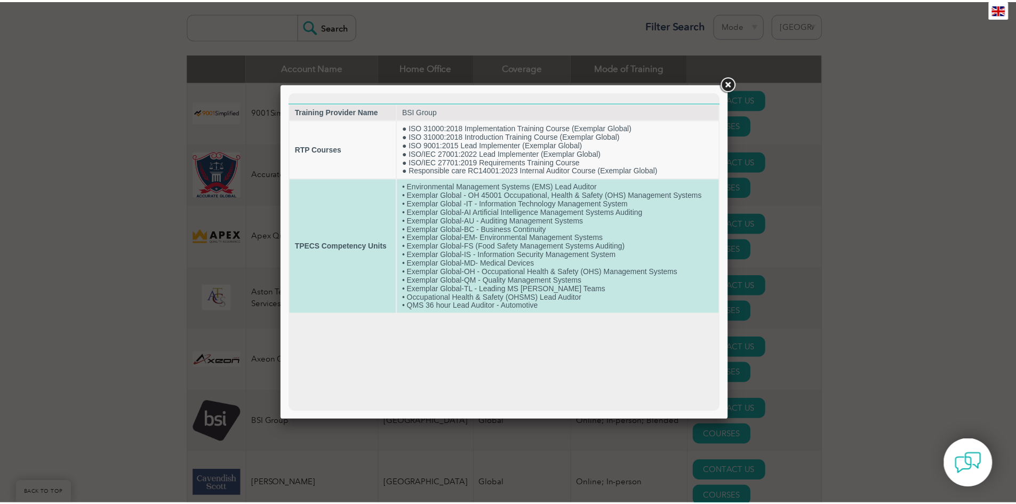
scroll to position [0, 0]
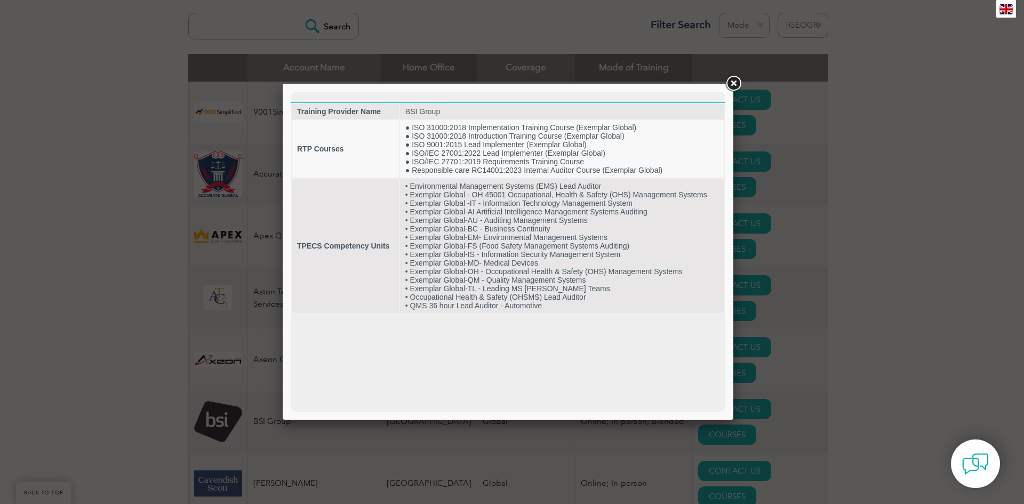
click at [732, 83] on link at bounding box center [733, 83] width 19 height 19
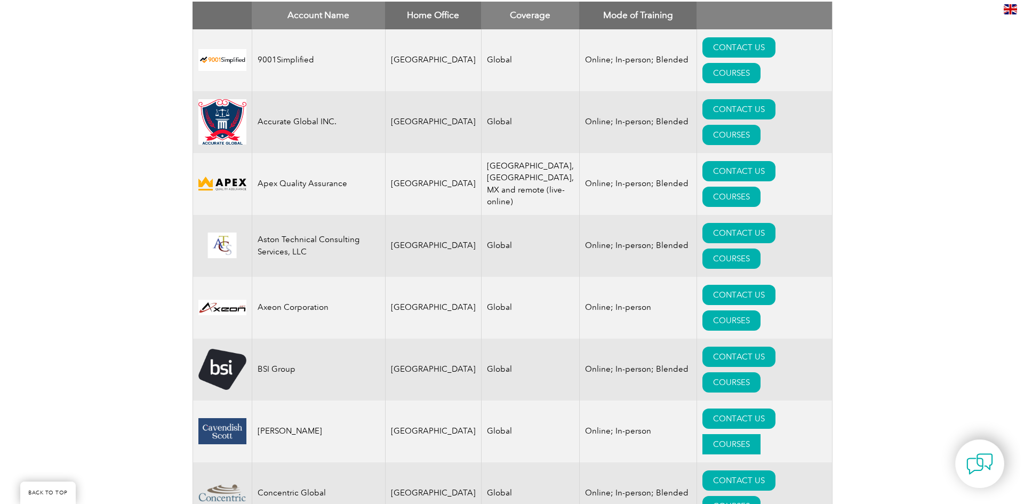
scroll to position [468, 0]
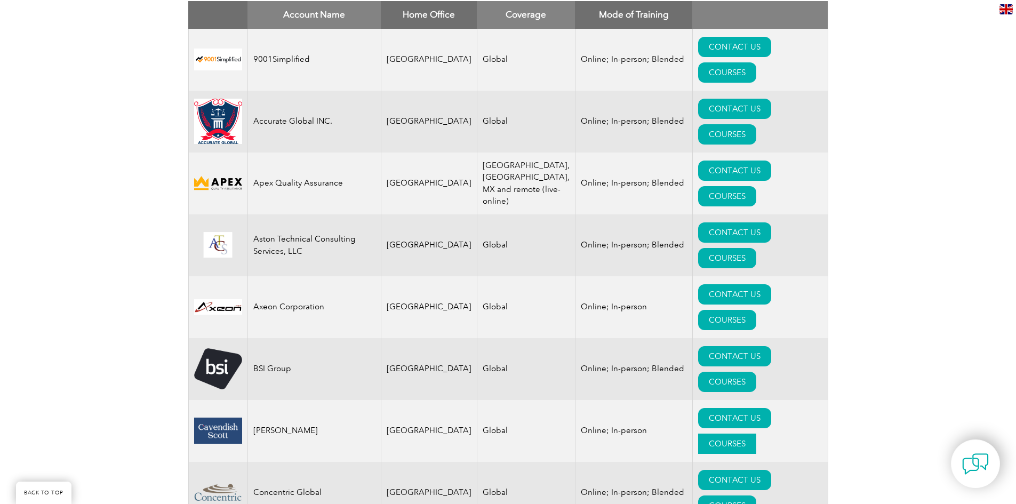
click at [756, 434] on link "COURSES" at bounding box center [727, 444] width 58 height 20
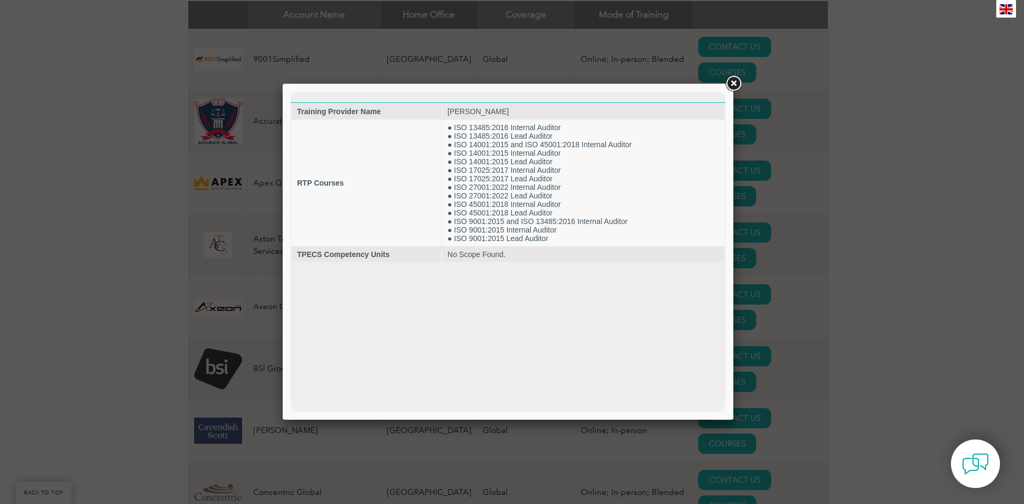
scroll to position [0, 0]
click at [732, 85] on link at bounding box center [733, 83] width 19 height 19
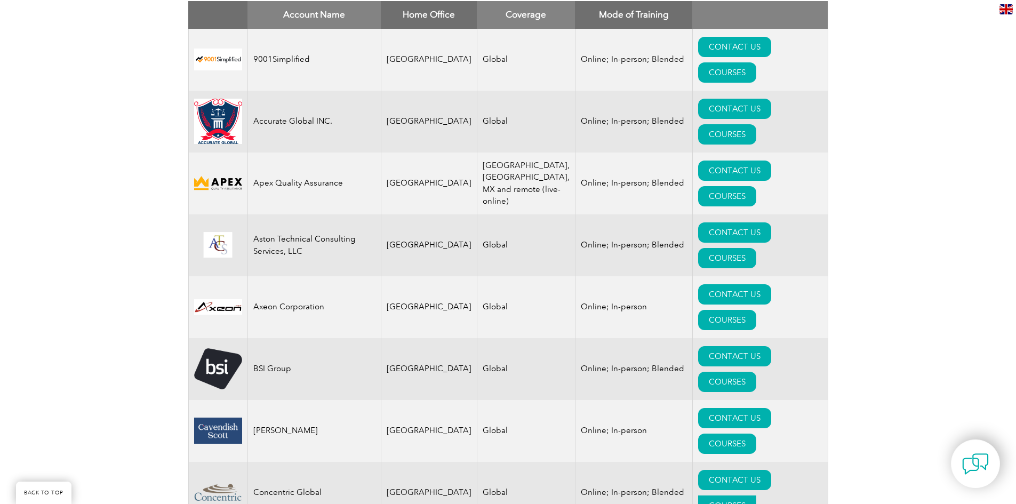
click at [756, 495] on link "COURSES" at bounding box center [727, 505] width 58 height 20
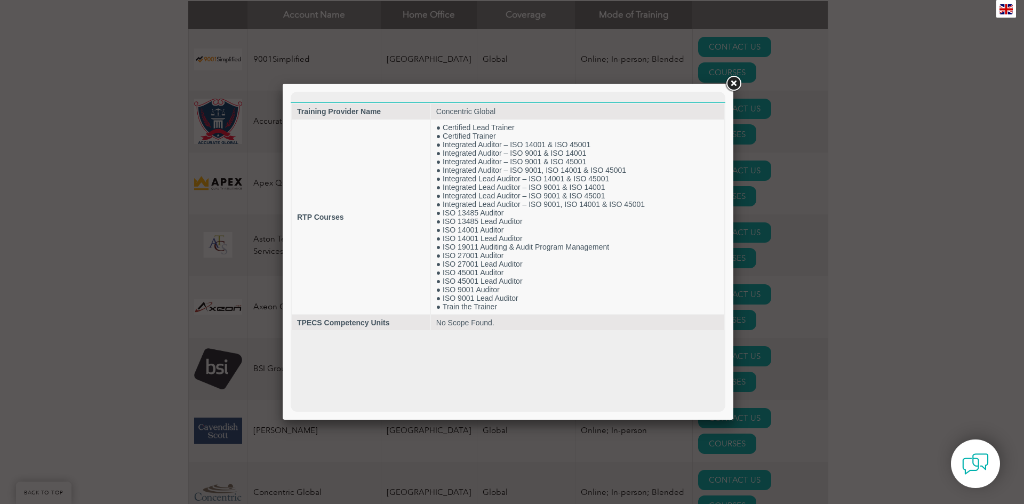
click at [735, 84] on link at bounding box center [733, 83] width 19 height 19
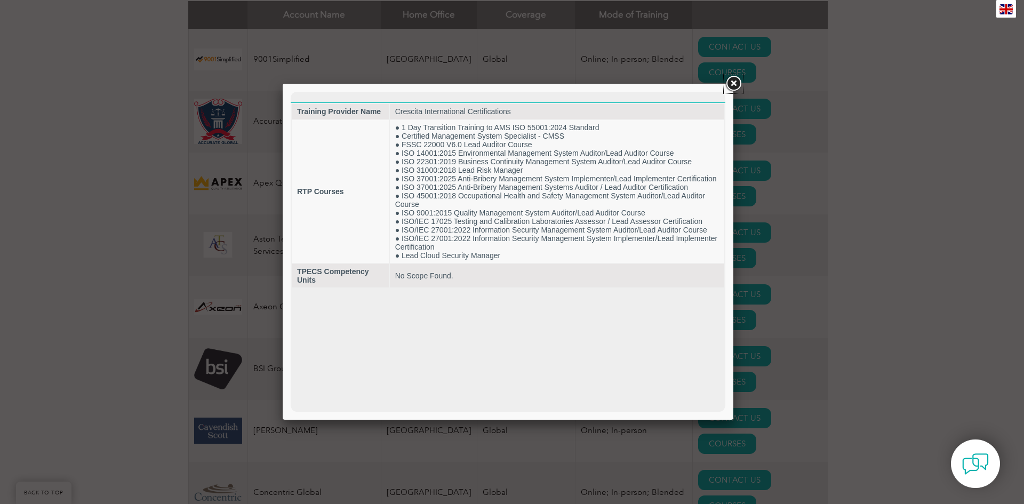
click at [732, 86] on link at bounding box center [733, 83] width 19 height 19
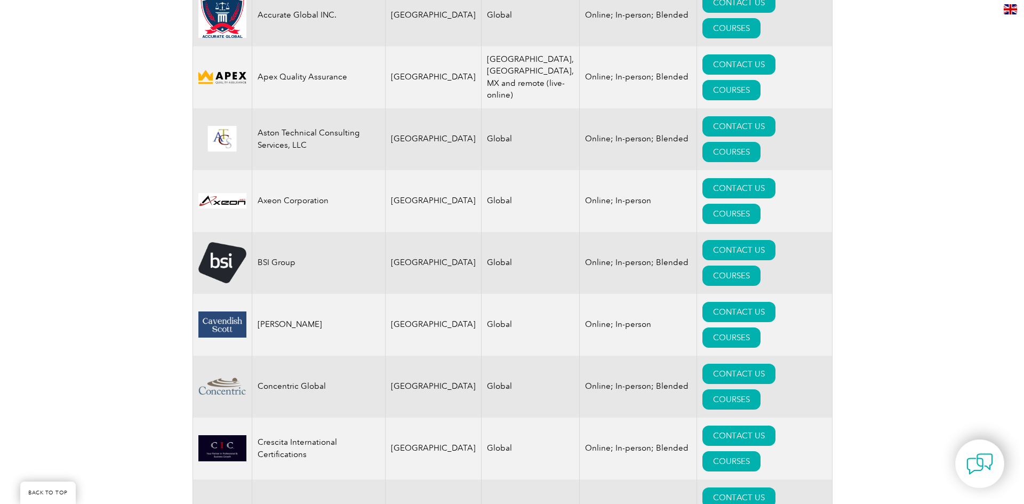
scroll to position [574, 0]
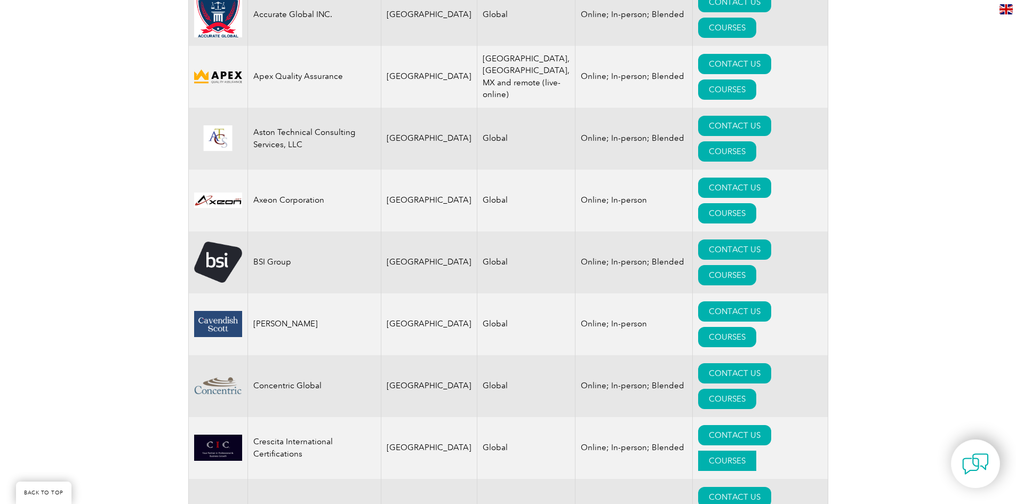
click at [756, 451] on link "COURSES" at bounding box center [727, 461] width 58 height 20
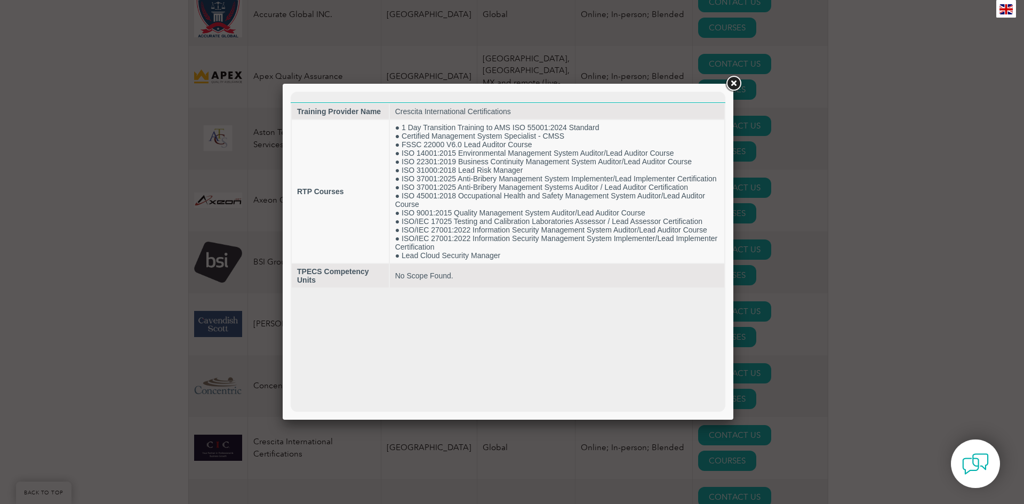
scroll to position [0, 0]
click at [733, 85] on link at bounding box center [733, 83] width 19 height 19
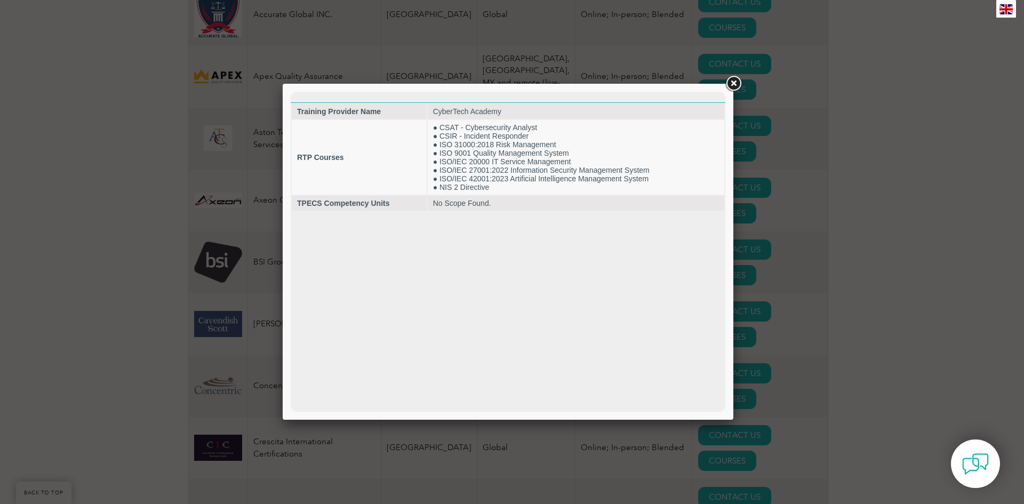
click at [731, 82] on link at bounding box center [733, 83] width 19 height 19
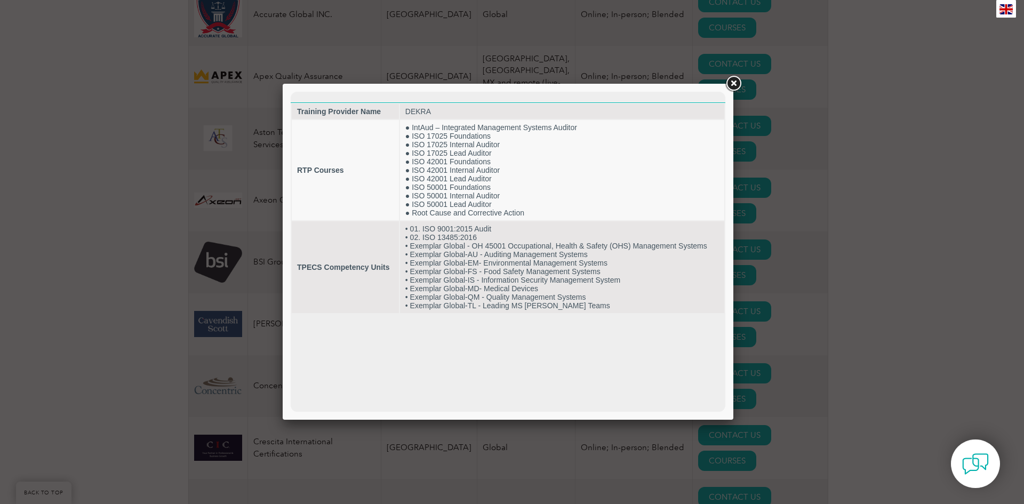
click at [733, 84] on link at bounding box center [733, 83] width 19 height 19
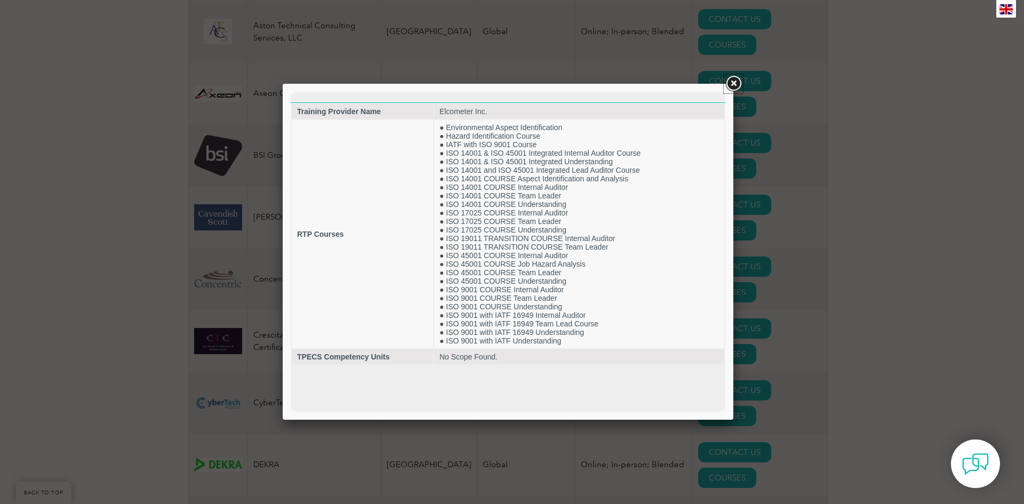
click at [731, 83] on link at bounding box center [733, 83] width 19 height 19
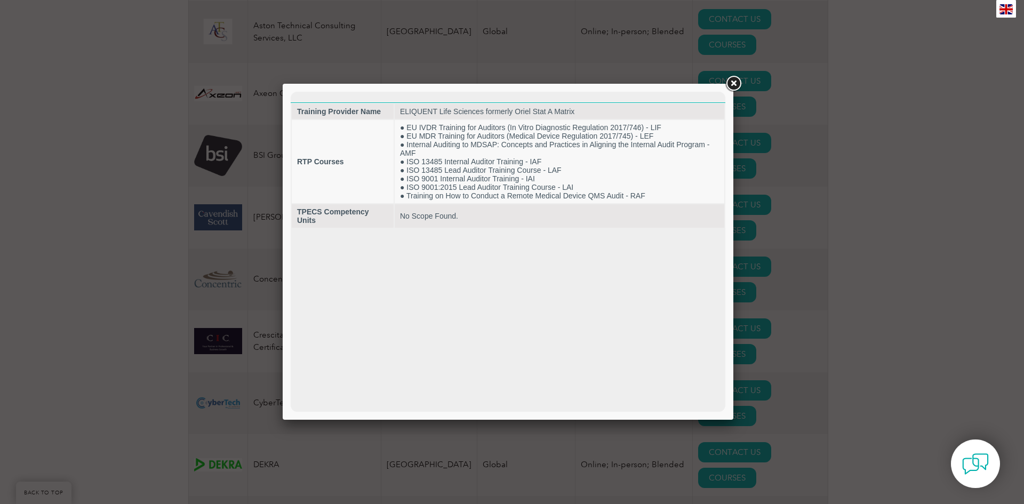
click at [734, 84] on link at bounding box center [733, 83] width 19 height 19
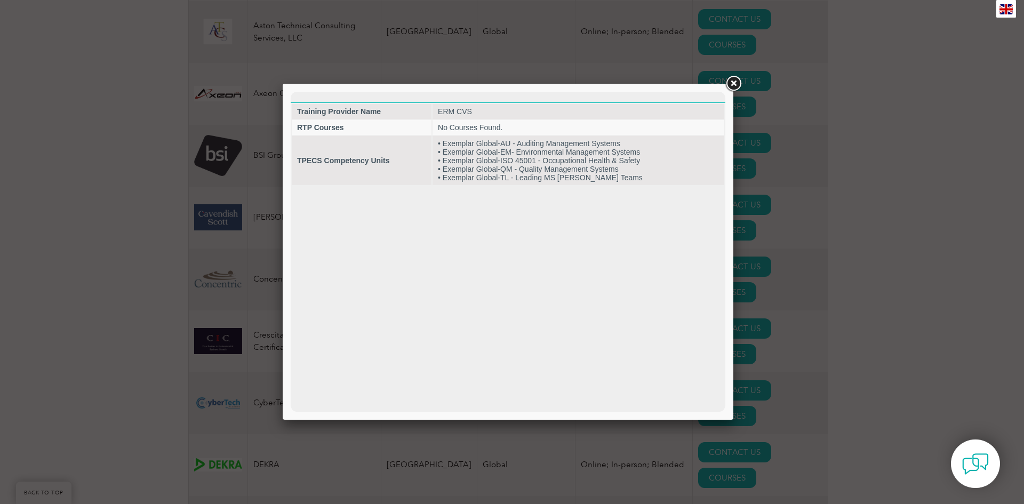
click at [731, 85] on link at bounding box center [733, 83] width 19 height 19
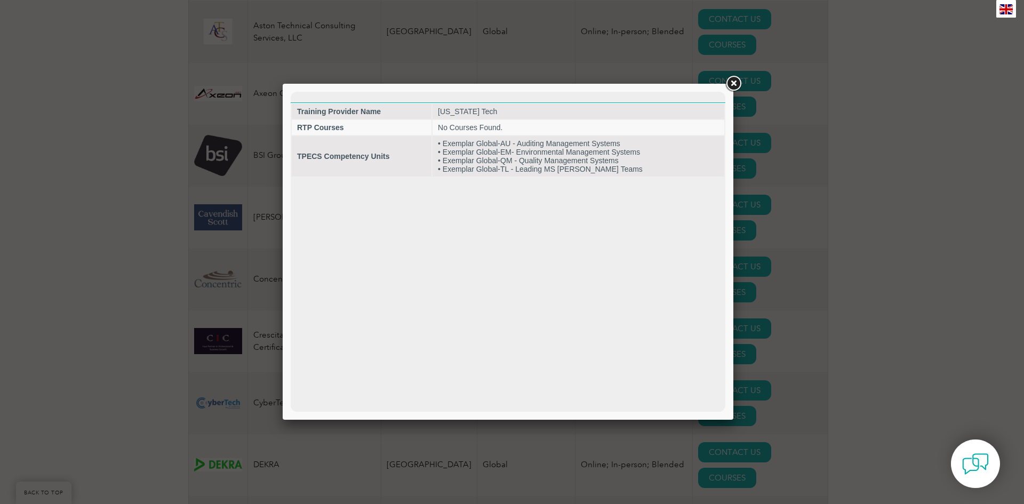
click at [734, 83] on link at bounding box center [733, 83] width 19 height 19
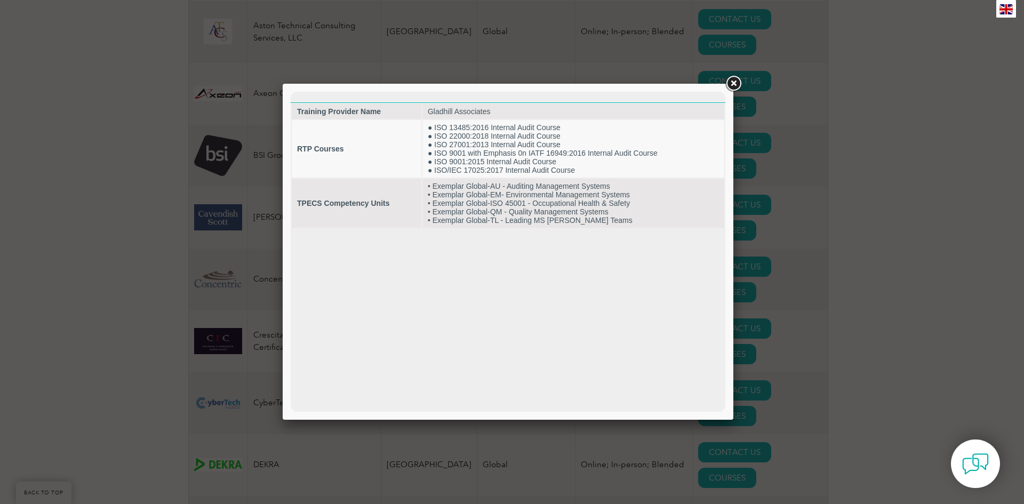
click at [733, 84] on link at bounding box center [733, 83] width 19 height 19
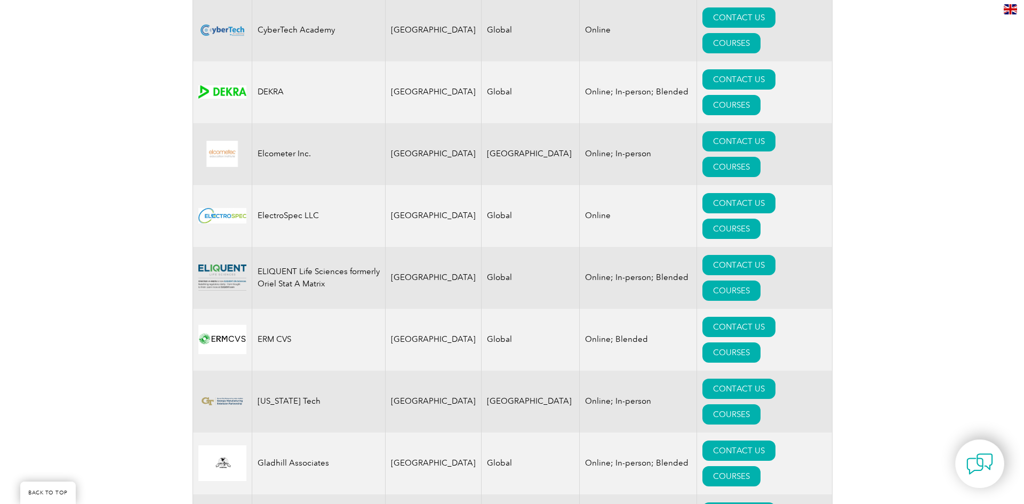
scroll to position [1054, 0]
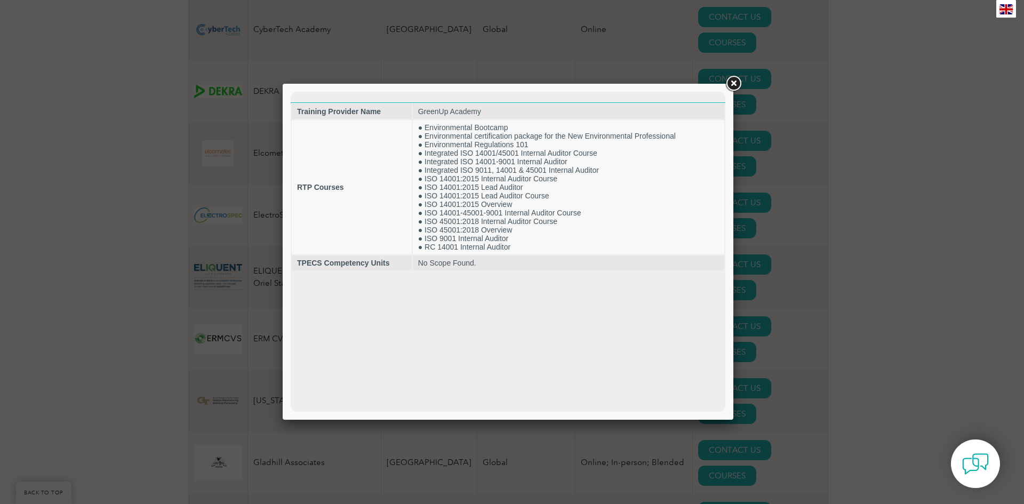
scroll to position [0, 0]
click at [733, 86] on link at bounding box center [733, 83] width 19 height 19
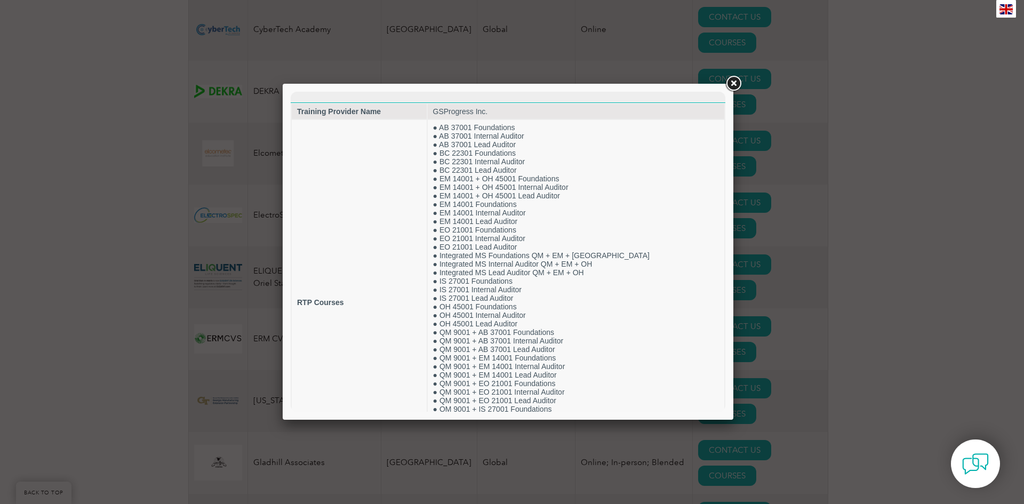
click at [736, 84] on link at bounding box center [733, 83] width 19 height 19
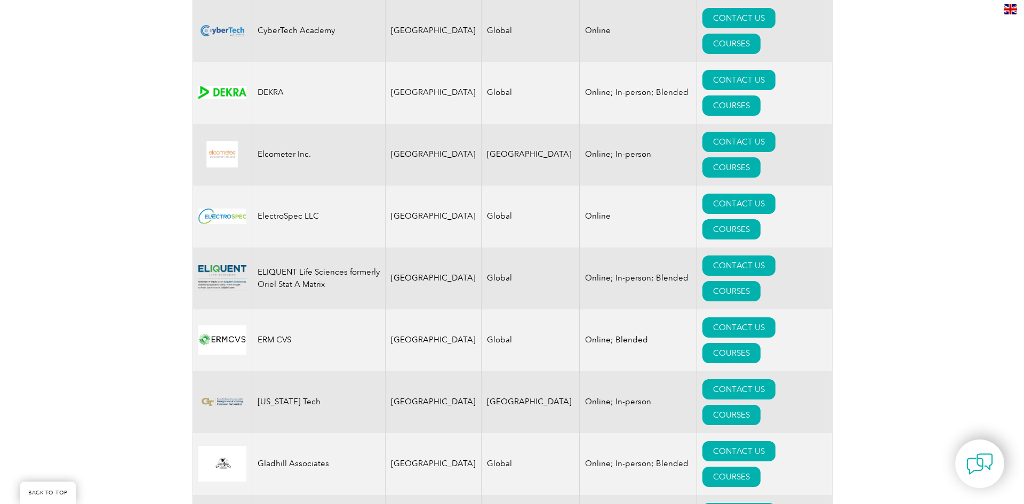
scroll to position [1053, 0]
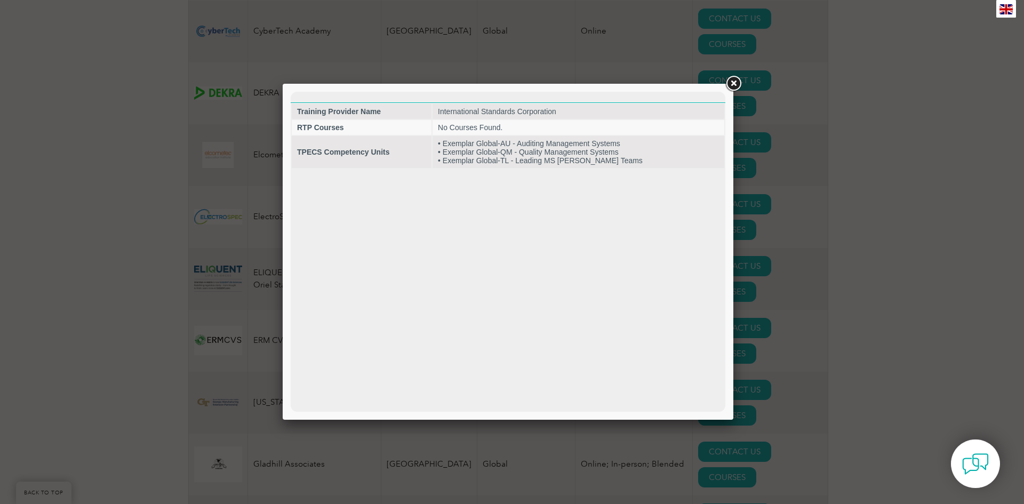
scroll to position [0, 0]
click at [732, 83] on link at bounding box center [733, 83] width 19 height 19
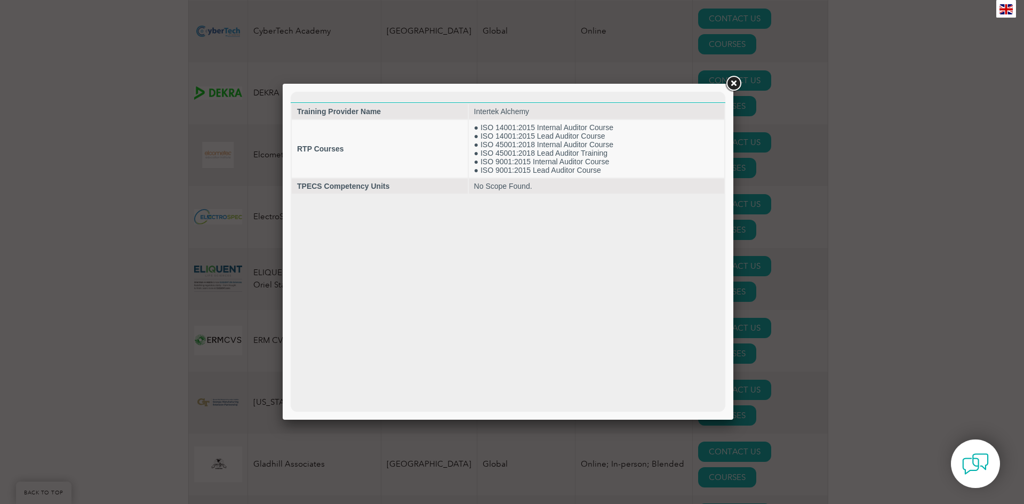
click at [733, 83] on link at bounding box center [733, 83] width 19 height 19
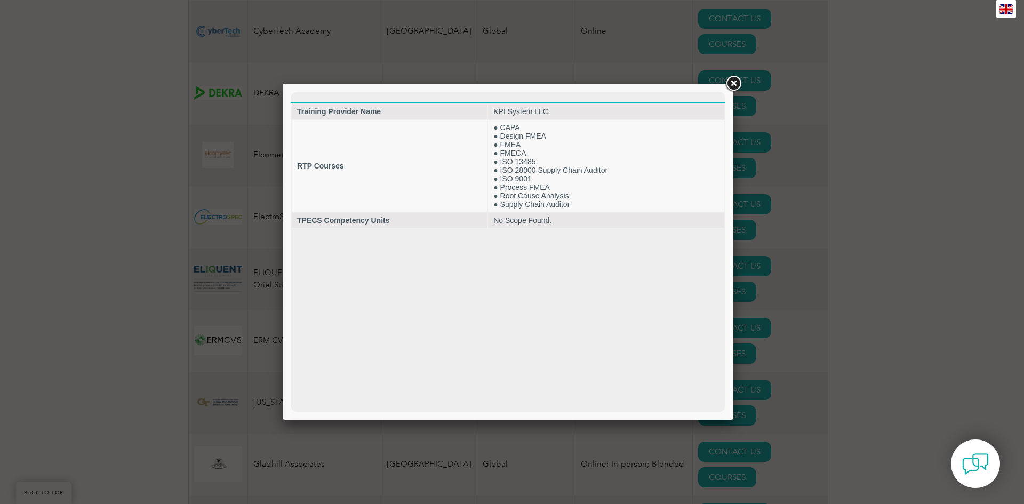
click at [733, 84] on link at bounding box center [733, 83] width 19 height 19
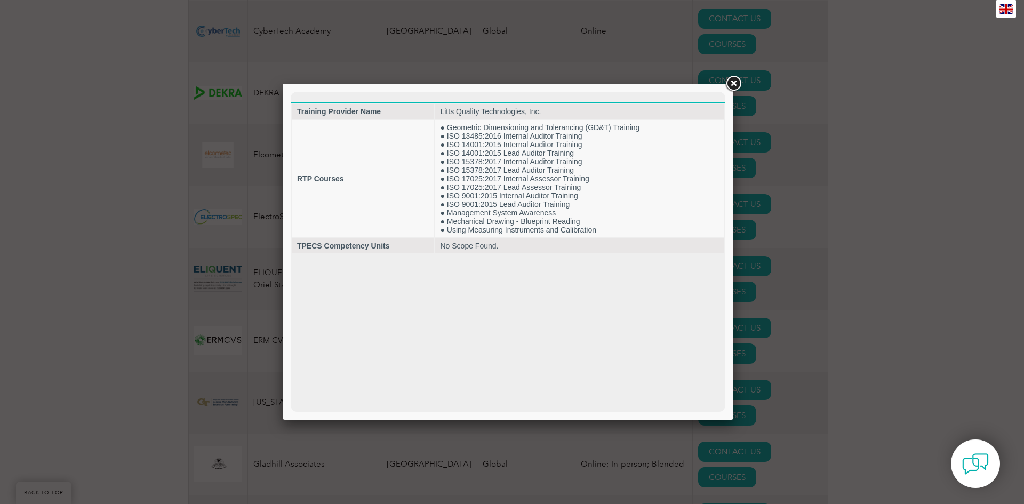
click at [732, 84] on link at bounding box center [733, 83] width 19 height 19
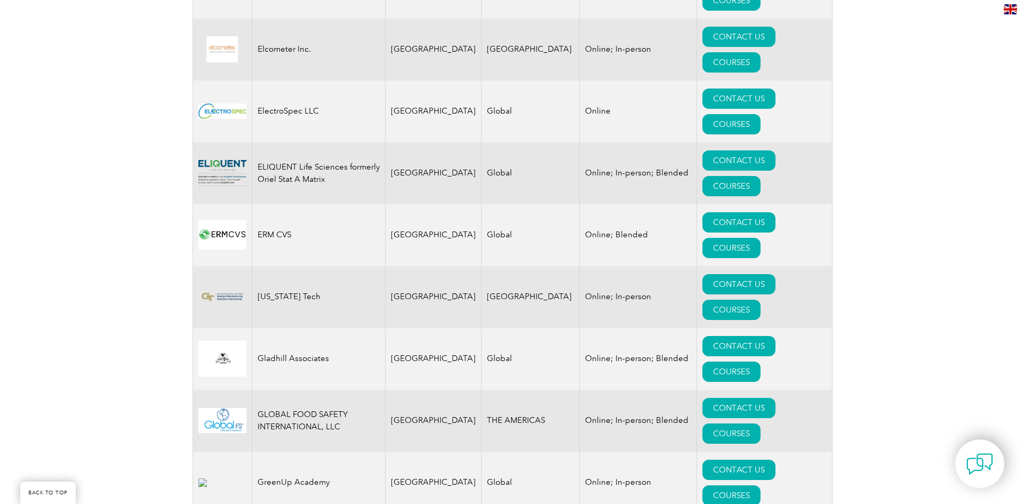
scroll to position [1159, 0]
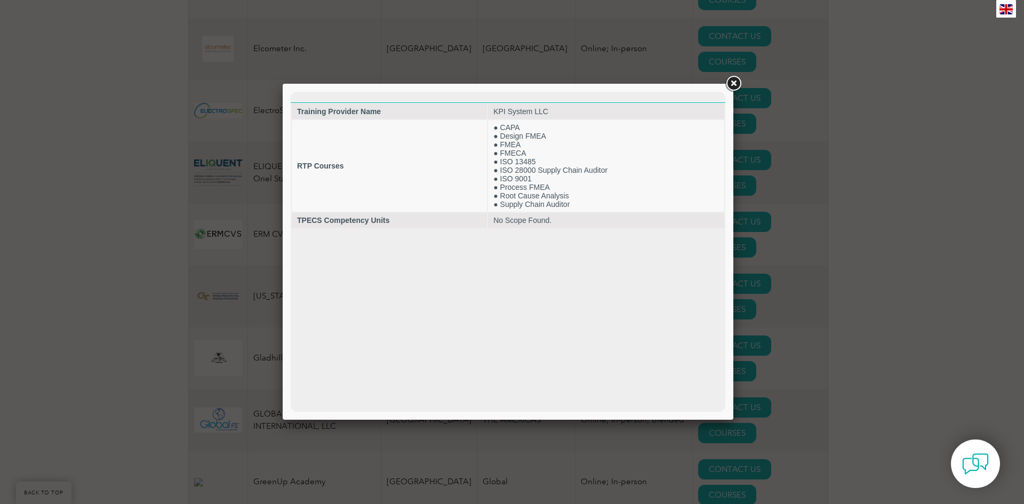
scroll to position [0, 0]
click at [733, 84] on link at bounding box center [733, 83] width 19 height 19
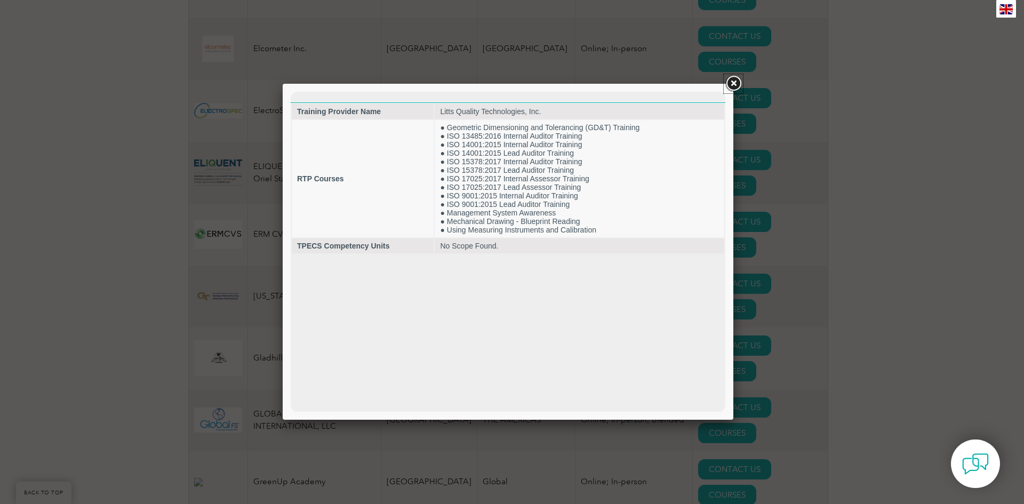
click at [732, 86] on link at bounding box center [733, 83] width 19 height 19
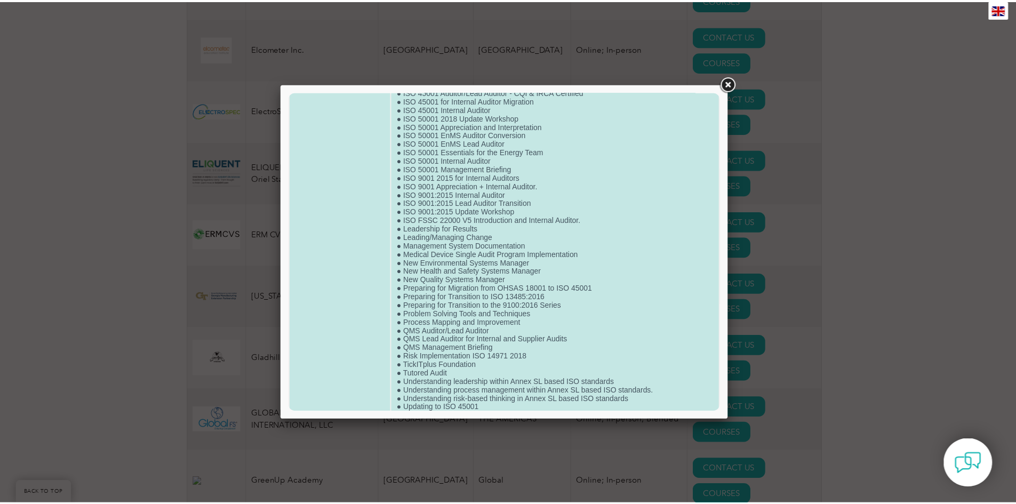
scroll to position [773, 0]
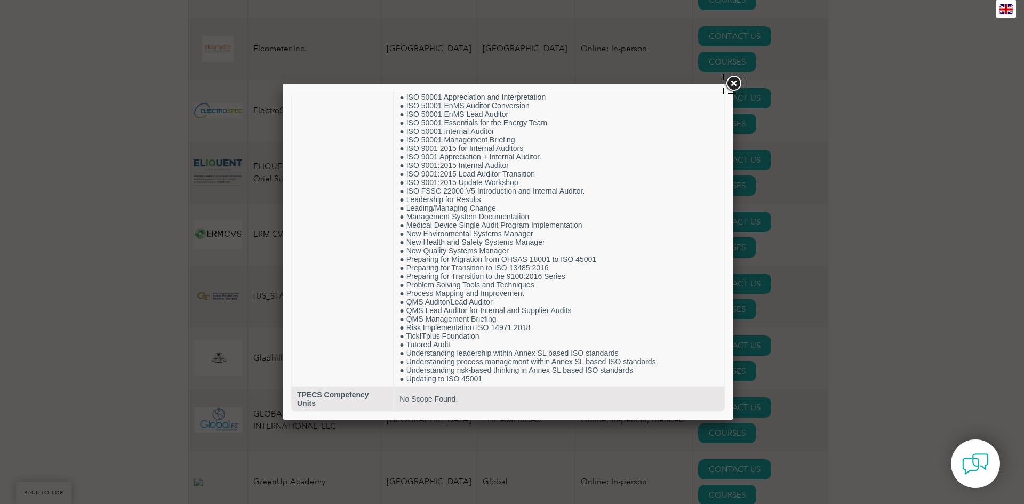
drag, startPoint x: 732, startPoint y: 86, endPoint x: 741, endPoint y: 92, distance: 10.8
click at [732, 86] on link at bounding box center [733, 83] width 19 height 19
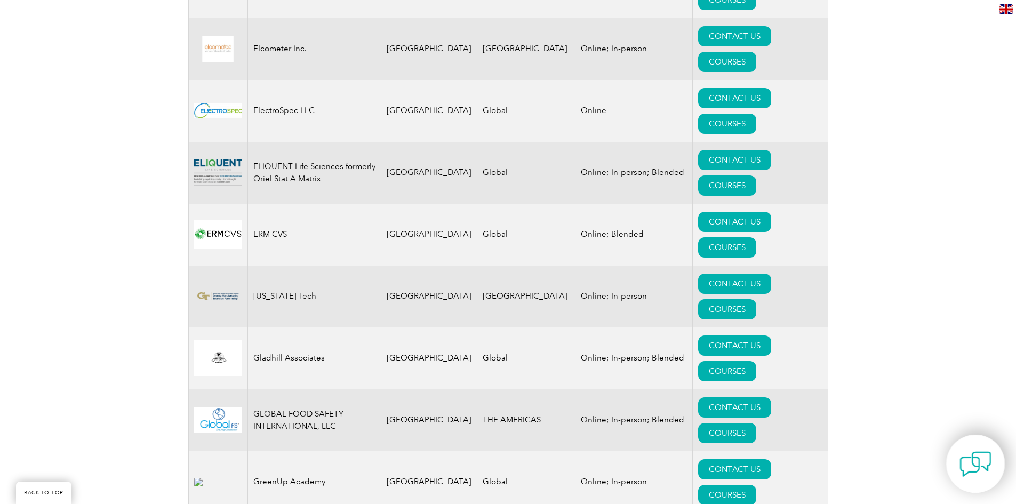
click at [982, 463] on img at bounding box center [975, 464] width 32 height 32
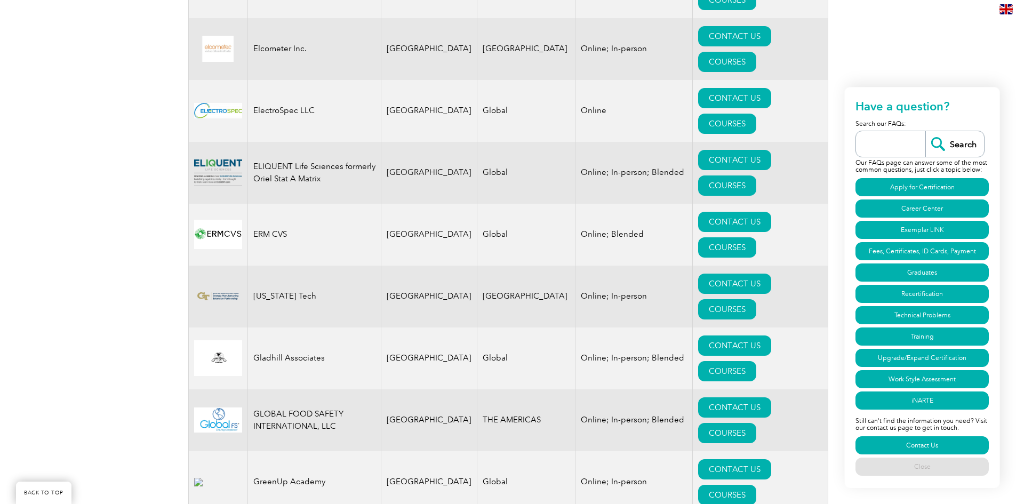
click at [895, 146] on input "search" at bounding box center [893, 144] width 64 height 26
type input "GMP Training"
click at [956, 142] on input "Search" at bounding box center [954, 144] width 59 height 26
click at [928, 443] on link "Contact Us" at bounding box center [921, 445] width 133 height 18
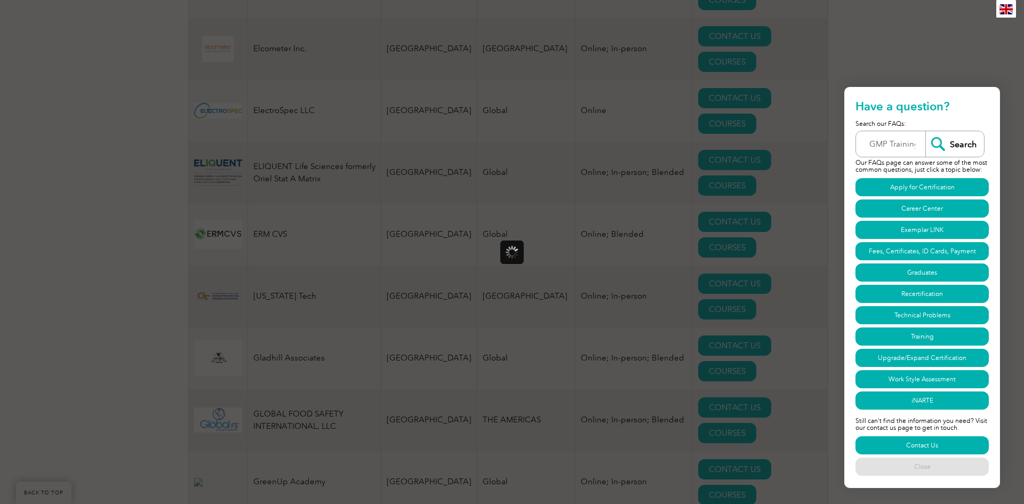
click at [909, 67] on div at bounding box center [512, 252] width 1024 height 504
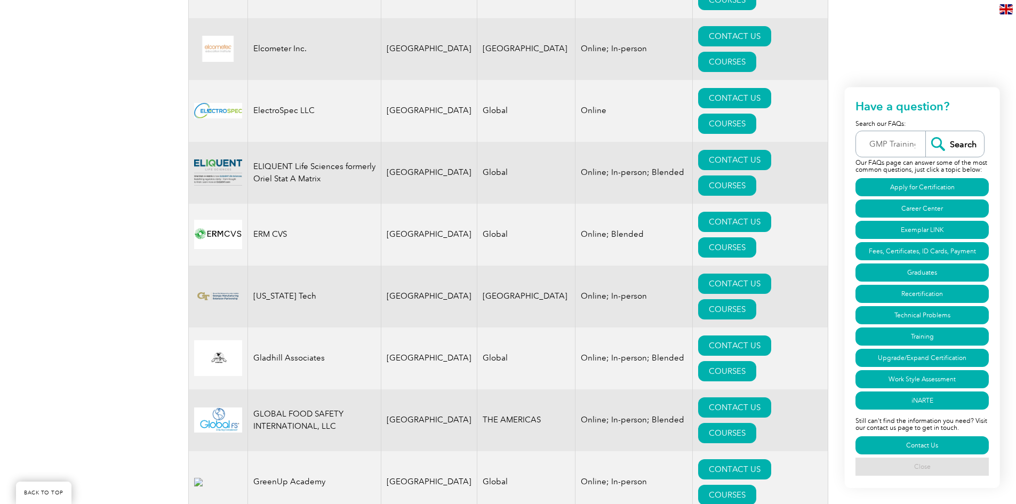
click at [935, 466] on link "Close" at bounding box center [921, 467] width 133 height 18
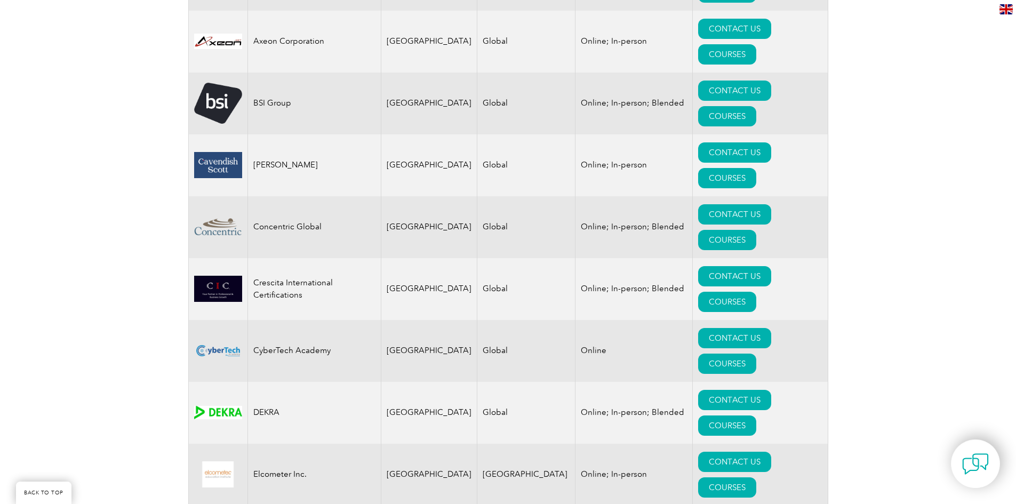
scroll to position [733, 0]
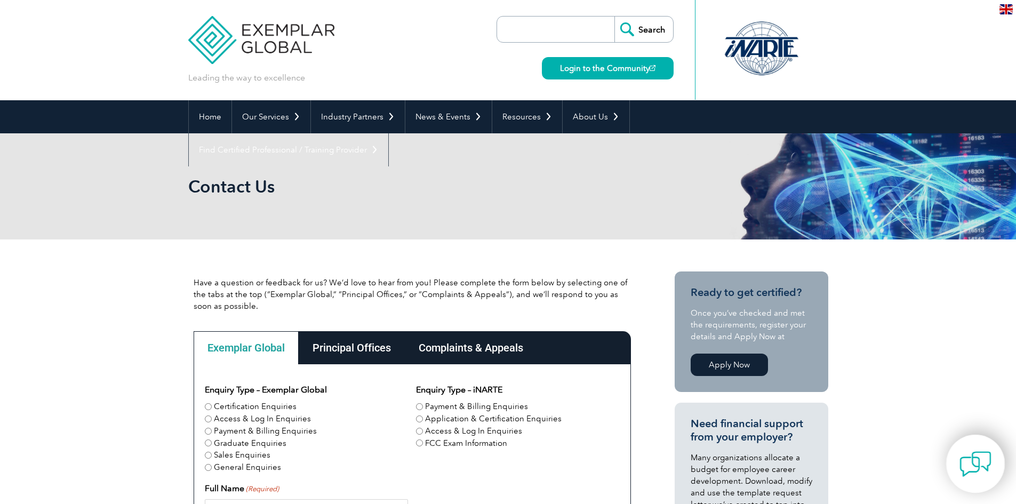
click at [975, 467] on img at bounding box center [975, 464] width 32 height 32
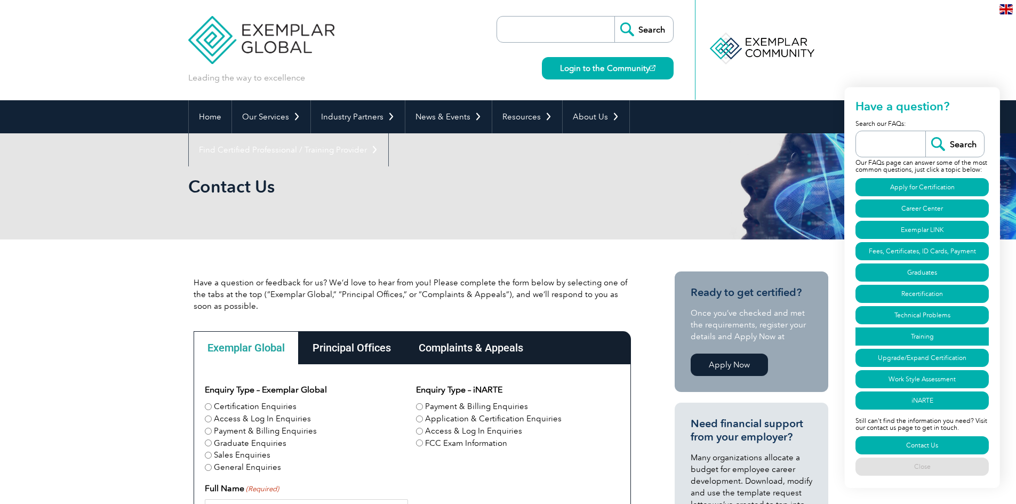
click at [936, 336] on link "Training" at bounding box center [921, 336] width 133 height 18
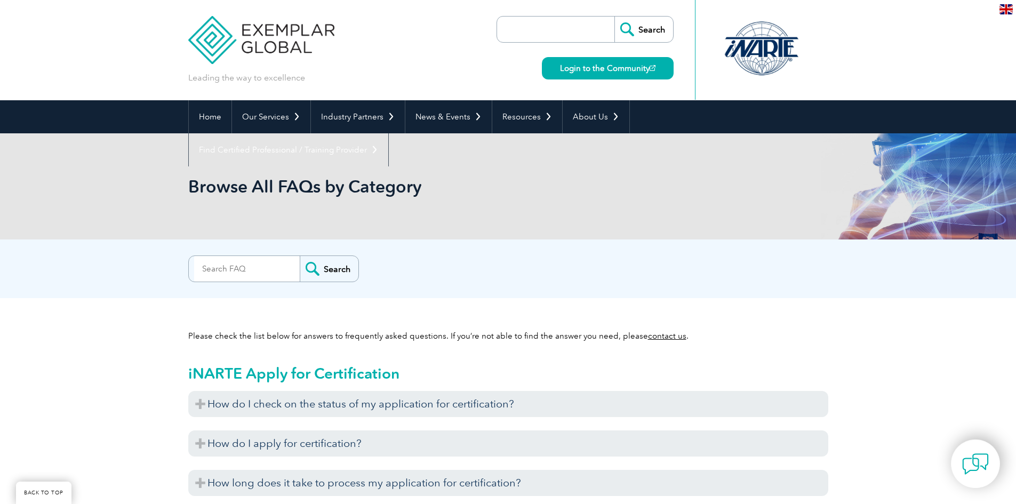
scroll to position [3588, 0]
